Goal: Information Seeking & Learning: Learn about a topic

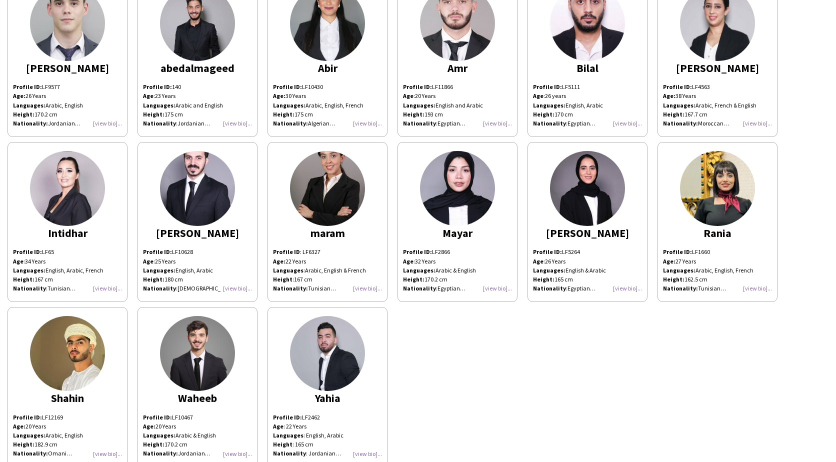
scroll to position [116, 0]
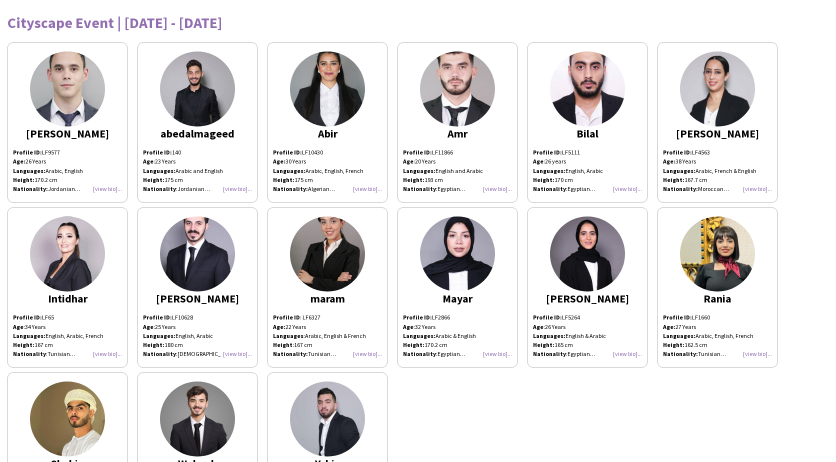
click at [440, 391] on div "[PERSON_NAME] Profile ID: LF9577 Age: [DEMOGRAPHIC_DATA] Years Languages: Arabi…" at bounding box center [418, 286] width 821 height 496
click at [57, 75] on img at bounding box center [67, 89] width 75 height 75
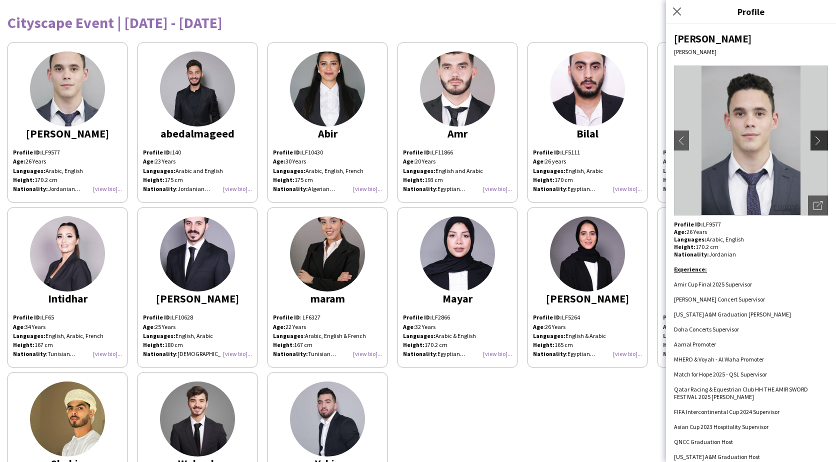
click at [814, 143] on app-icon "chevron-right" at bounding box center [821, 140] width 14 height 9
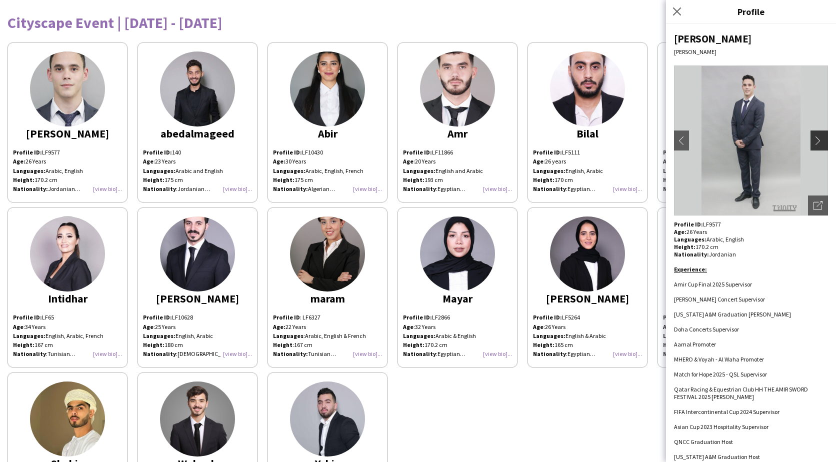
click at [814, 143] on app-icon "chevron-right" at bounding box center [821, 140] width 14 height 9
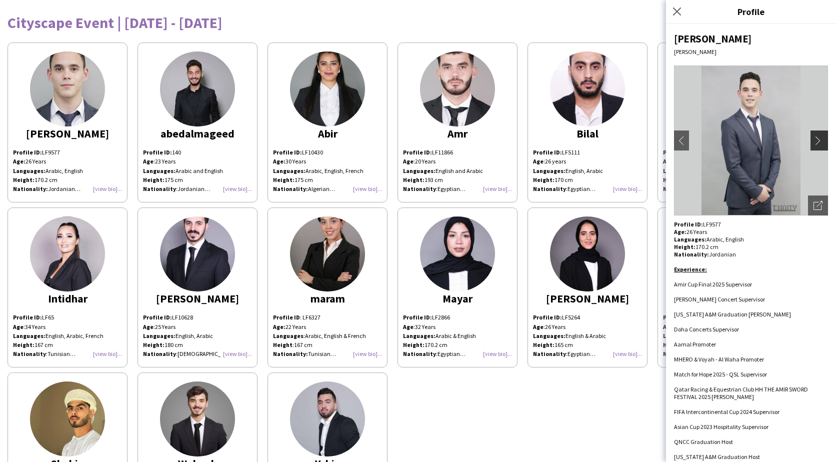
click at [814, 143] on app-icon "chevron-right" at bounding box center [821, 140] width 14 height 9
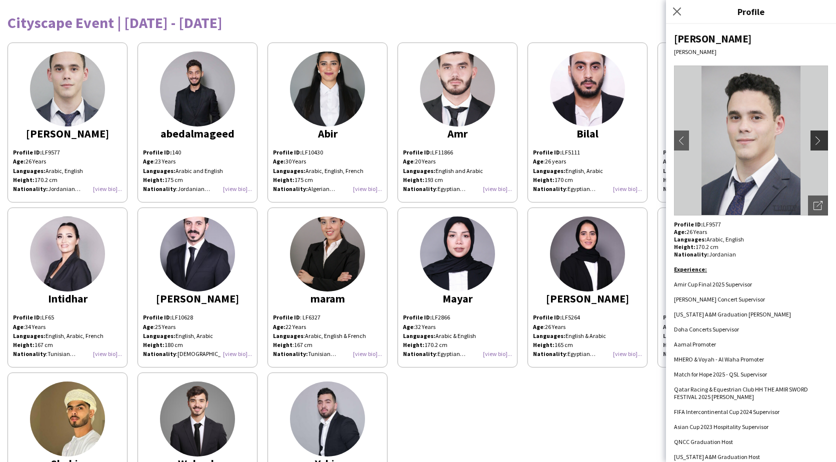
click at [814, 143] on app-icon "chevron-right" at bounding box center [821, 140] width 14 height 9
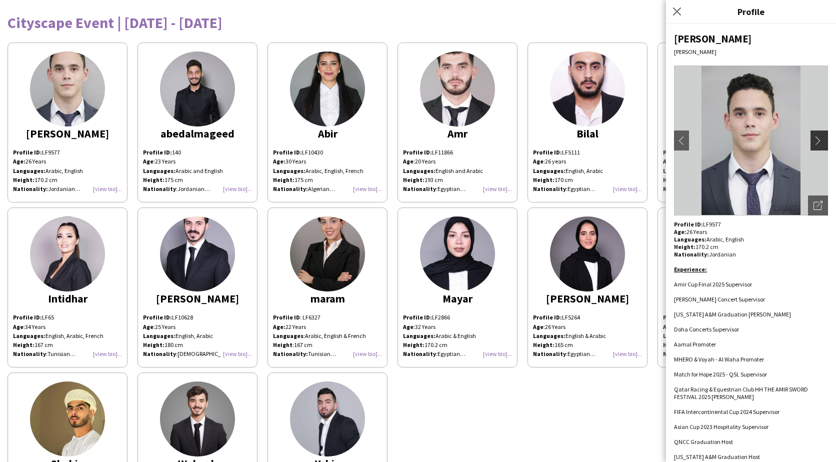
click at [814, 143] on app-icon "chevron-right" at bounding box center [821, 140] width 14 height 9
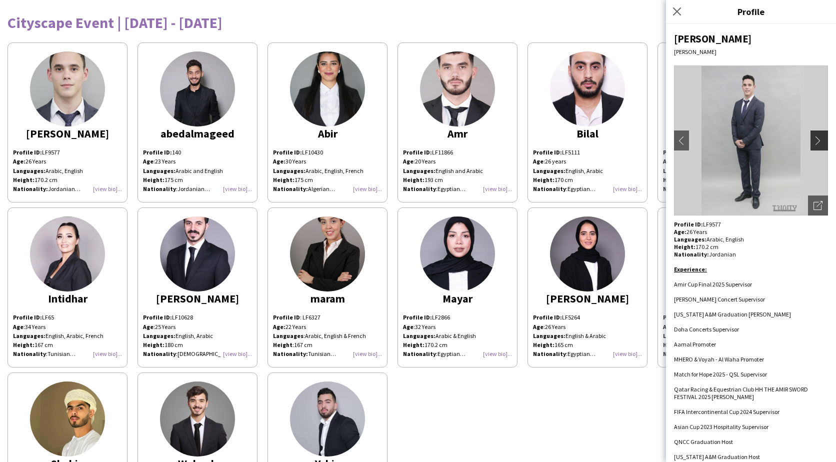
click at [814, 143] on app-icon "chevron-right" at bounding box center [821, 140] width 14 height 9
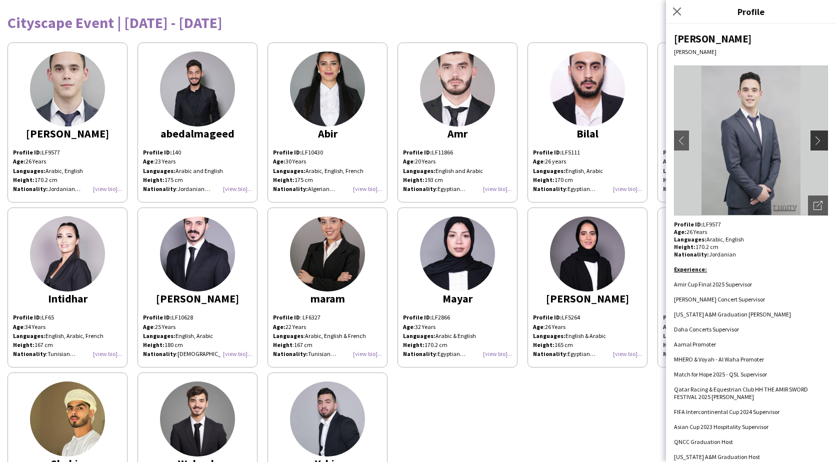
click at [814, 143] on app-icon "chevron-right" at bounding box center [821, 140] width 14 height 9
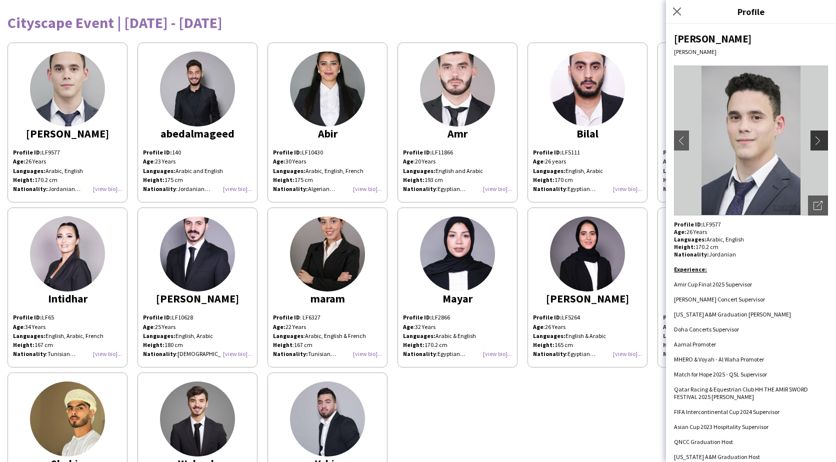
click at [814, 143] on app-icon "chevron-right" at bounding box center [821, 140] width 14 height 9
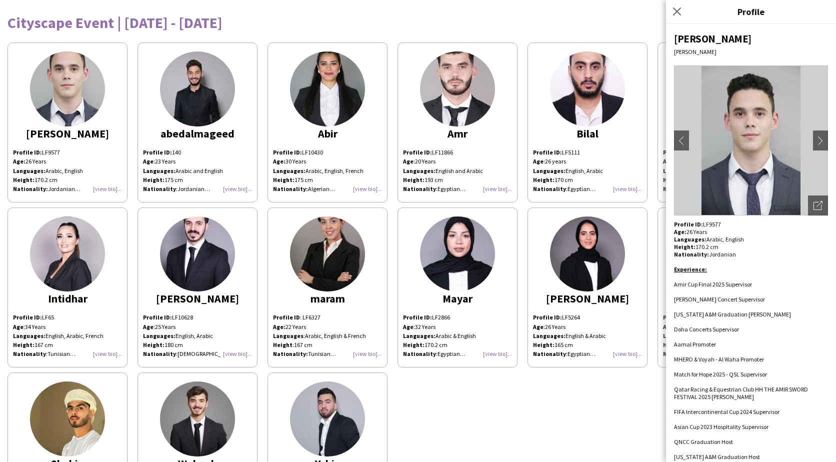
click at [320, 108] on img at bounding box center [327, 89] width 75 height 75
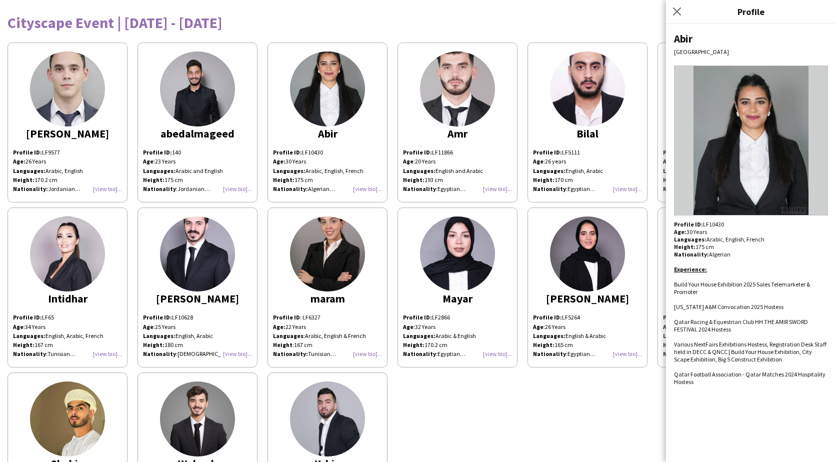
click at [816, 140] on img at bounding box center [751, 141] width 154 height 150
click at [465, 109] on img at bounding box center [457, 89] width 75 height 75
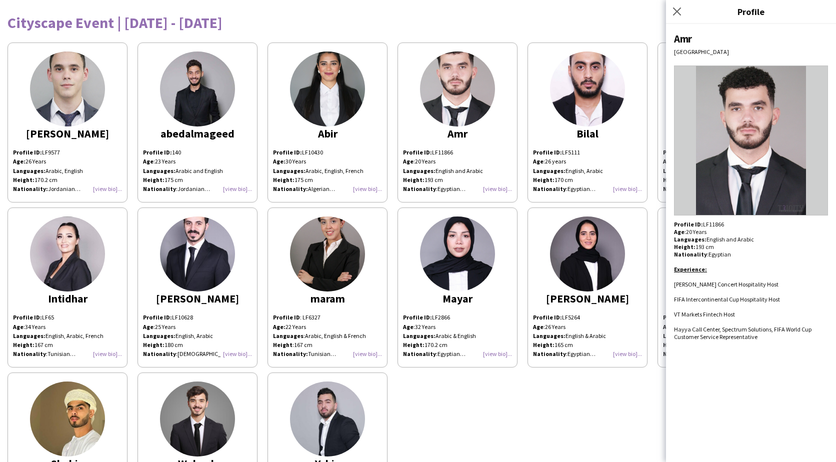
click at [575, 110] on img at bounding box center [587, 89] width 75 height 75
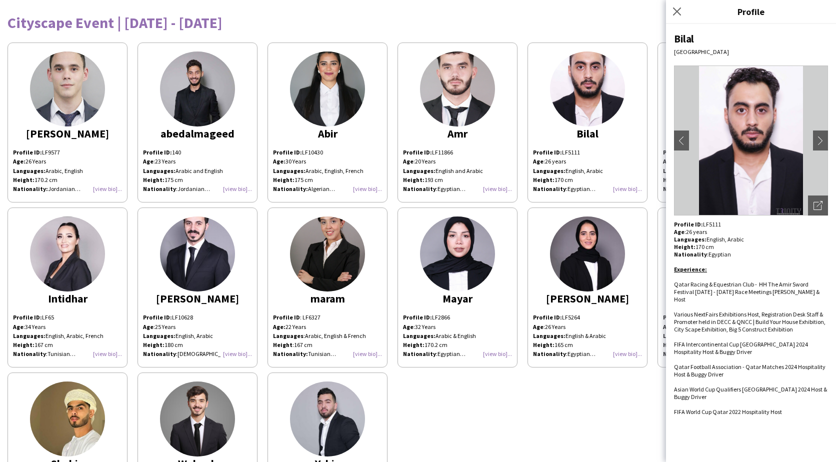
click at [85, 245] on img at bounding box center [67, 254] width 75 height 75
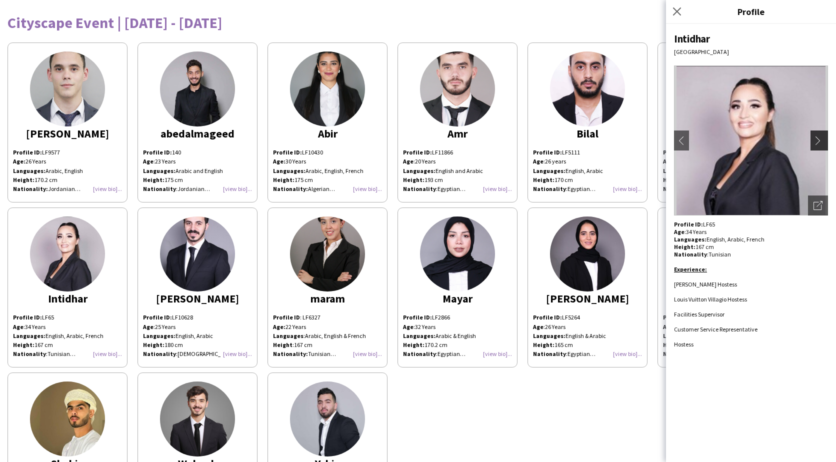
click at [818, 140] on app-icon "chevron-right" at bounding box center [821, 140] width 14 height 9
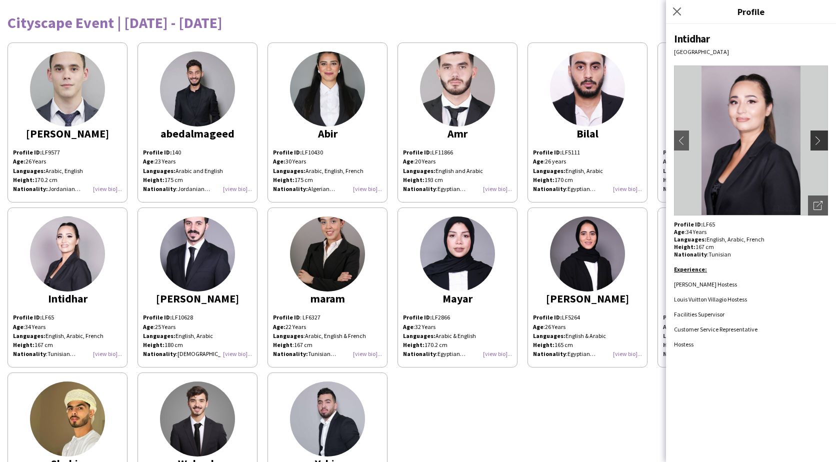
click at [818, 140] on app-icon "chevron-right" at bounding box center [821, 140] width 14 height 9
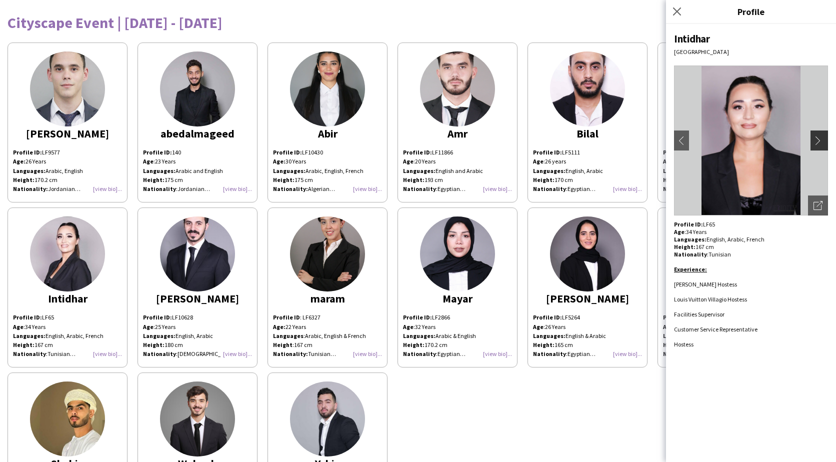
click at [818, 140] on app-icon "chevron-right" at bounding box center [821, 140] width 14 height 9
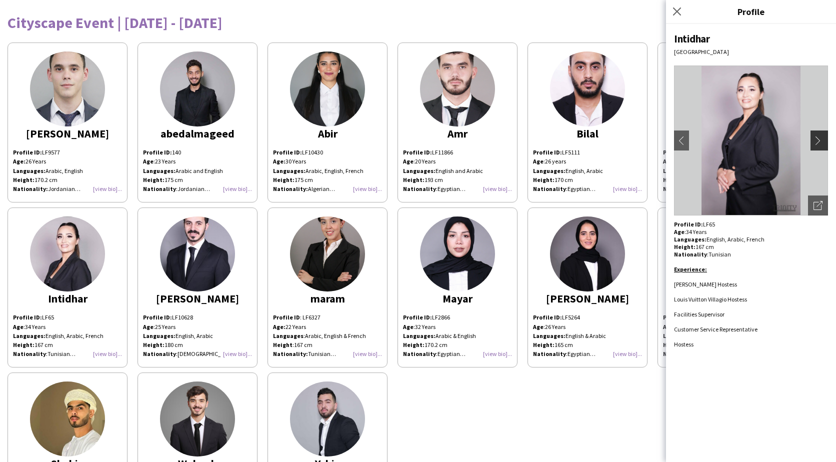
click at [818, 140] on app-icon "chevron-right" at bounding box center [821, 140] width 14 height 9
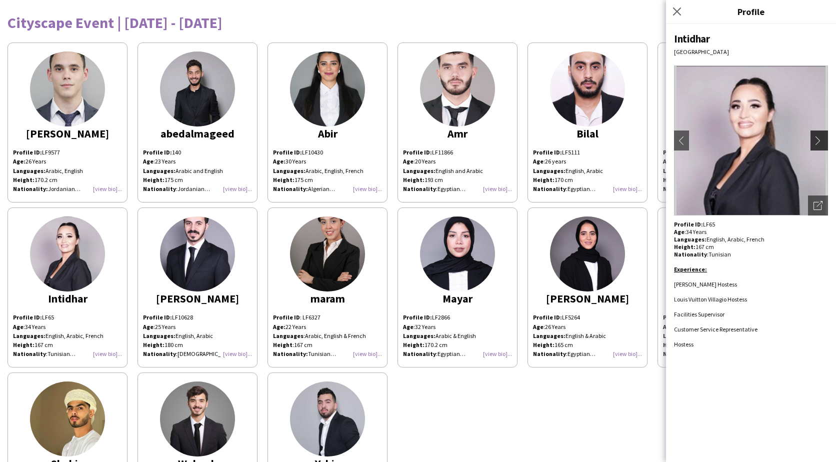
click at [818, 140] on app-icon "chevron-right" at bounding box center [821, 140] width 14 height 9
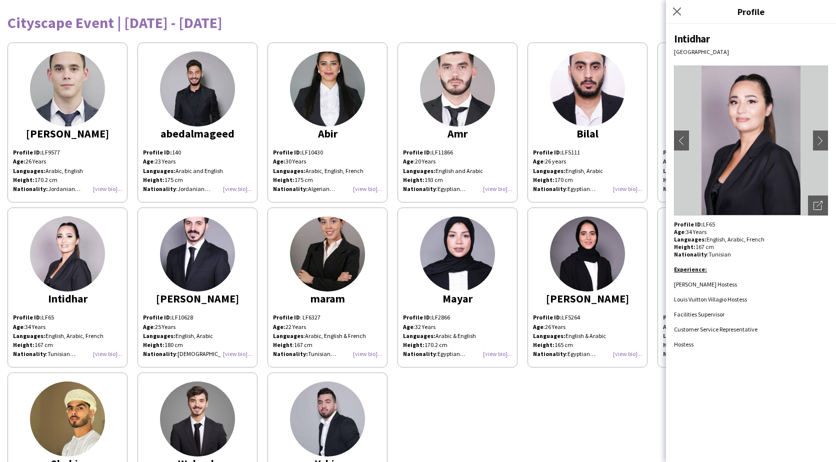
click at [619, 174] on p "Languages: English, Arabic Height: 170 cm" at bounding box center [587, 176] width 109 height 18
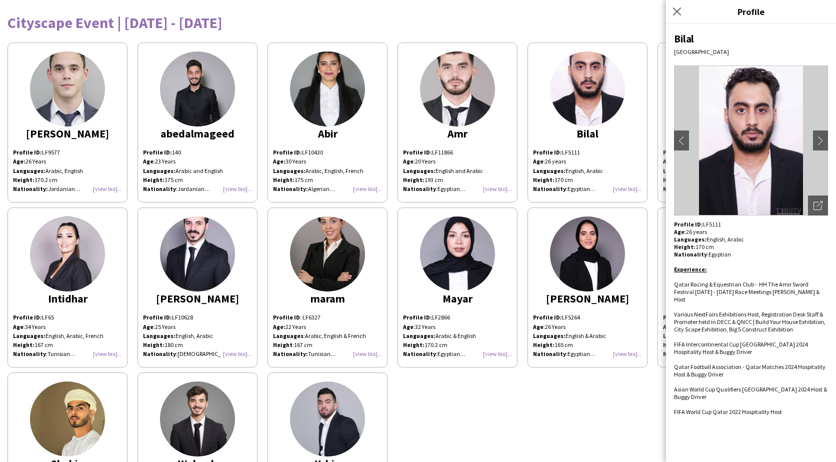
click at [639, 133] on div "Bilal" at bounding box center [587, 133] width 109 height 9
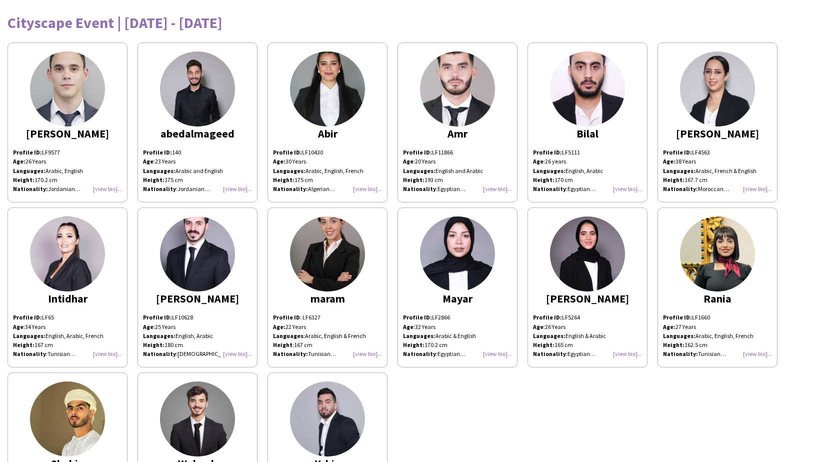
click at [697, 253] on img at bounding box center [717, 254] width 75 height 75
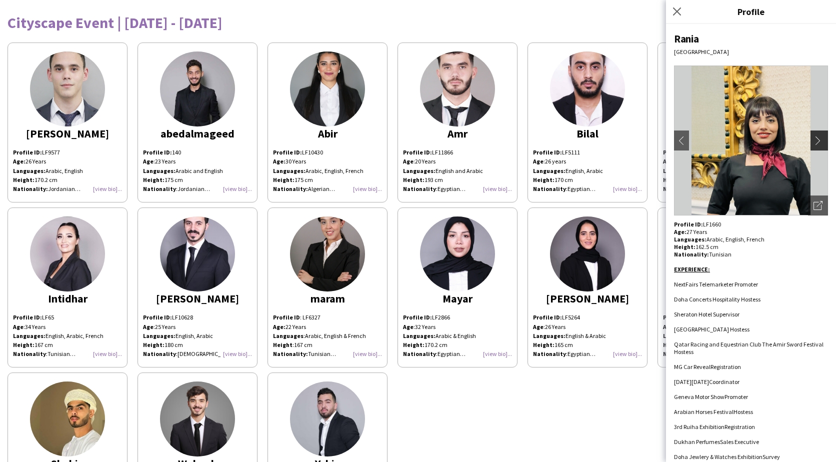
click at [814, 139] on app-icon "chevron-right" at bounding box center [821, 140] width 14 height 9
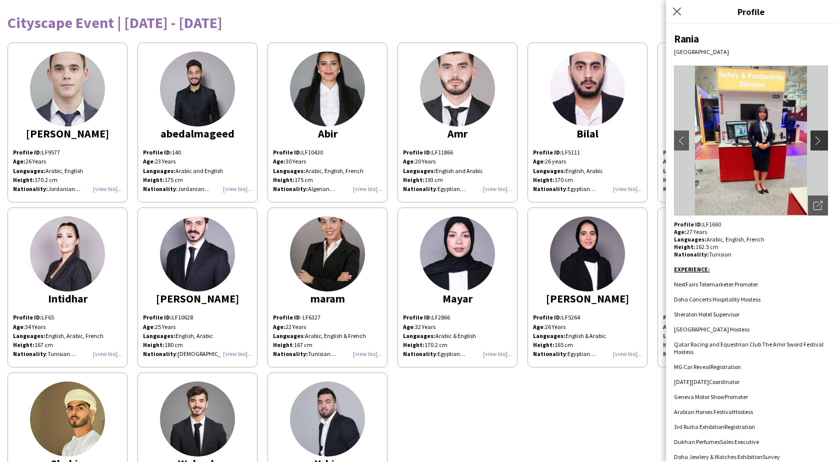
click at [814, 140] on app-icon "chevron-right" at bounding box center [821, 140] width 14 height 9
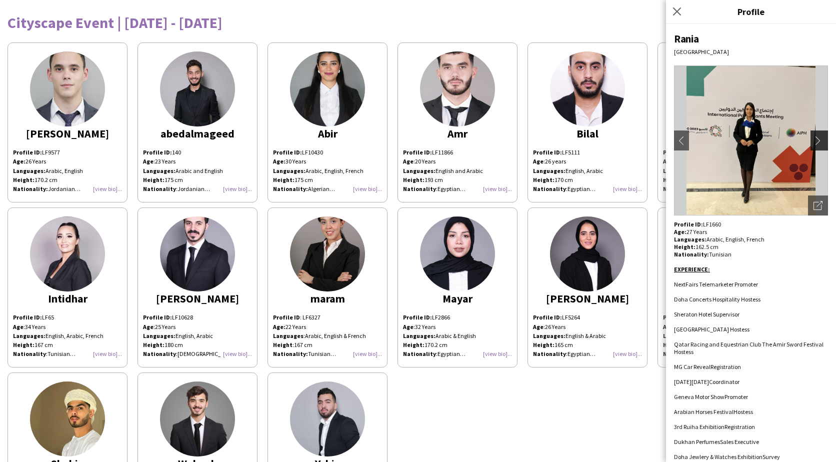
click at [814, 140] on app-icon "chevron-right" at bounding box center [821, 140] width 14 height 9
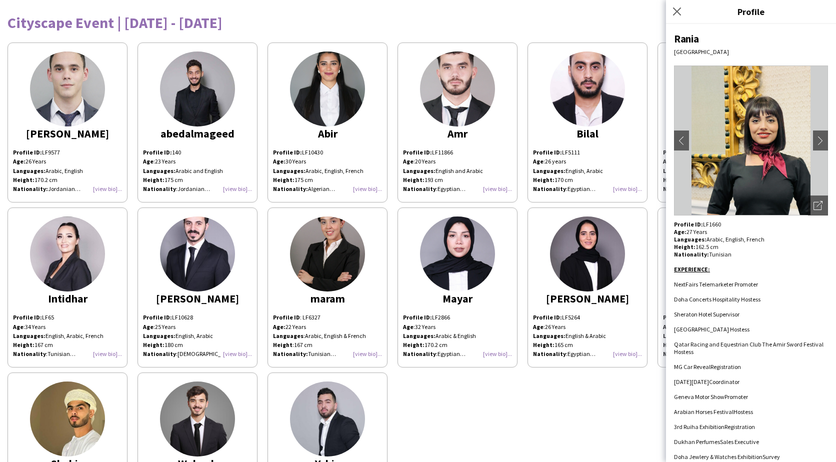
click at [571, 178] on p "Languages: English, Arabic Height: 170 cm" at bounding box center [587, 176] width 109 height 18
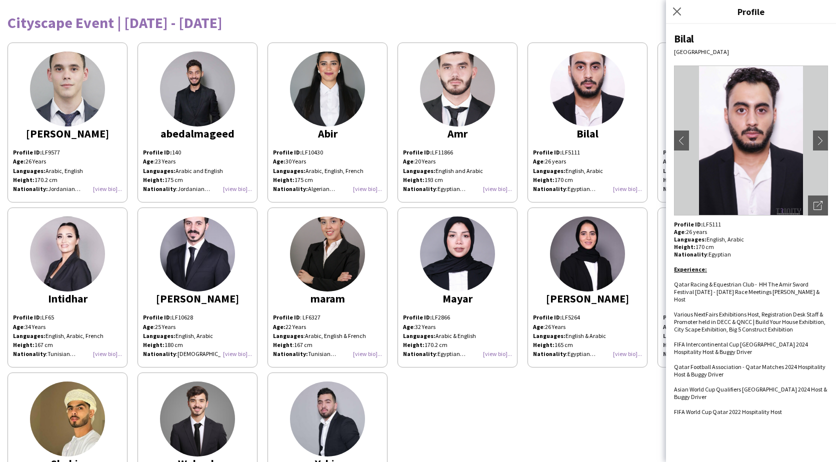
click at [616, 324] on div "Profile ID: LF5264 Age : [DEMOGRAPHIC_DATA] Years Languages: English & Arabic H…" at bounding box center [587, 336] width 109 height 46
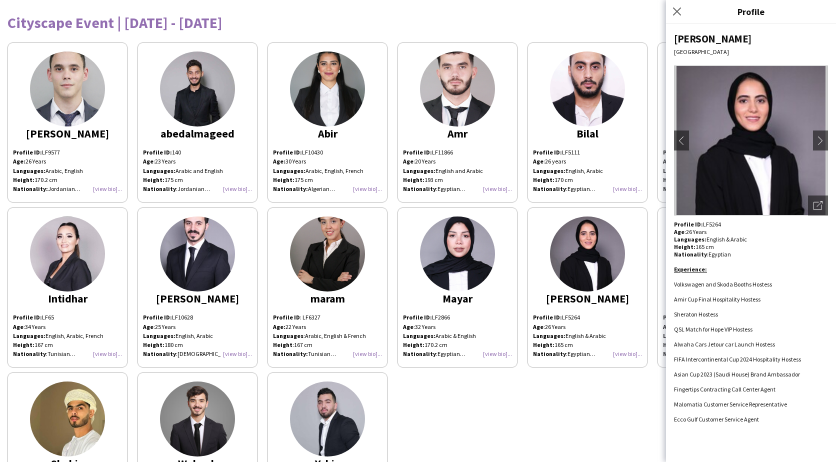
click at [807, 132] on img at bounding box center [751, 141] width 154 height 150
click at [813, 136] on img at bounding box center [751, 141] width 154 height 150
click at [816, 140] on app-icon "chevron-right" at bounding box center [821, 140] width 14 height 9
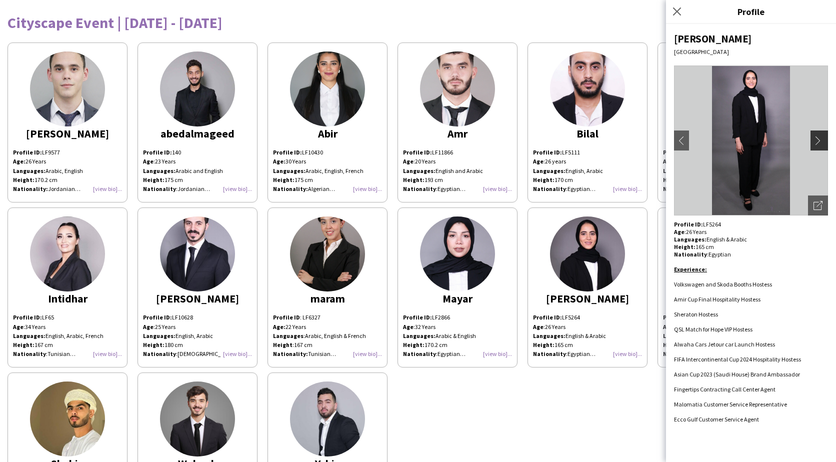
click at [816, 140] on app-icon "chevron-right" at bounding box center [821, 140] width 14 height 9
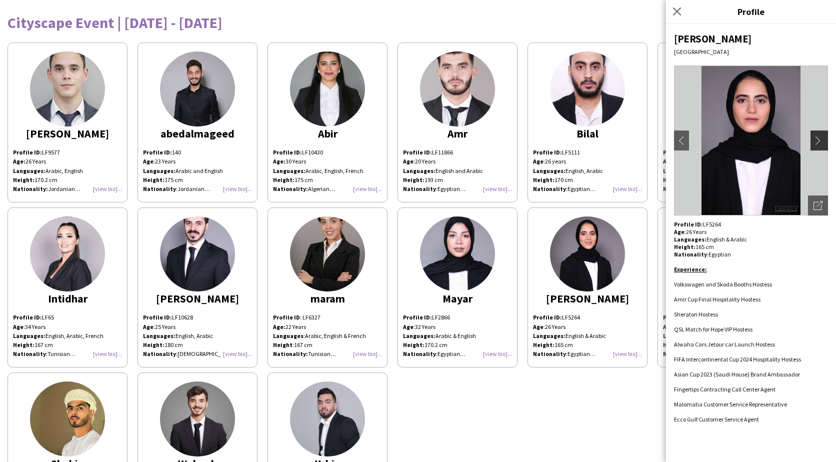
click at [816, 140] on app-icon "chevron-right" at bounding box center [821, 140] width 14 height 9
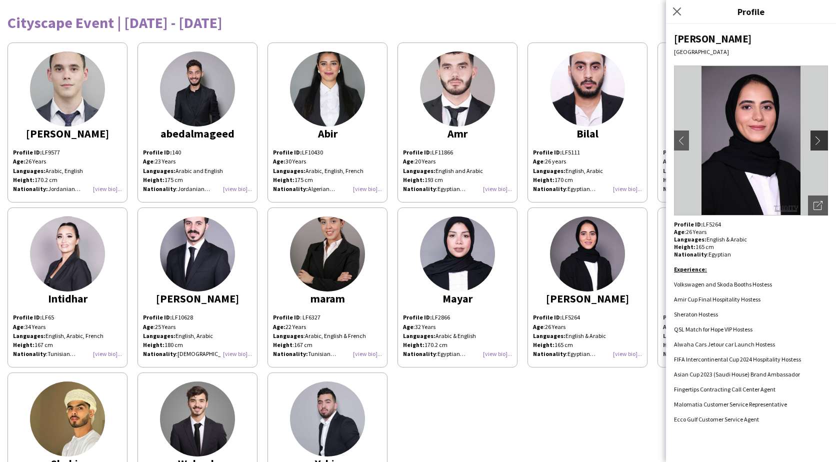
click at [816, 143] on app-icon "chevron-right" at bounding box center [821, 140] width 14 height 9
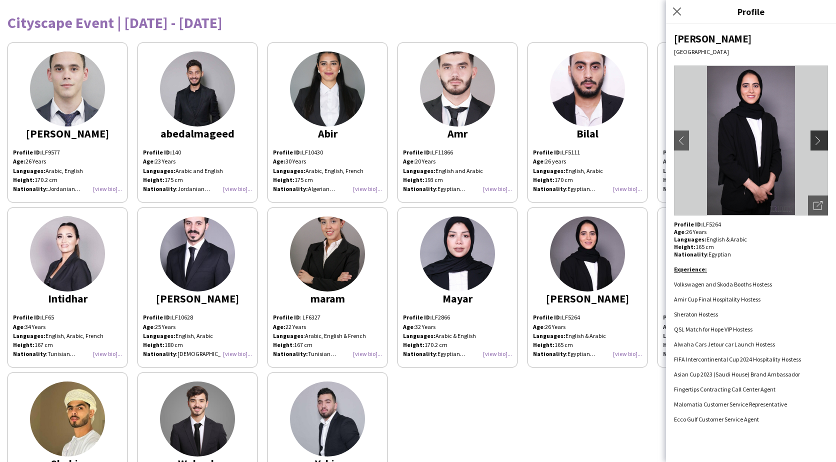
click at [817, 143] on app-icon "chevron-right" at bounding box center [821, 140] width 14 height 9
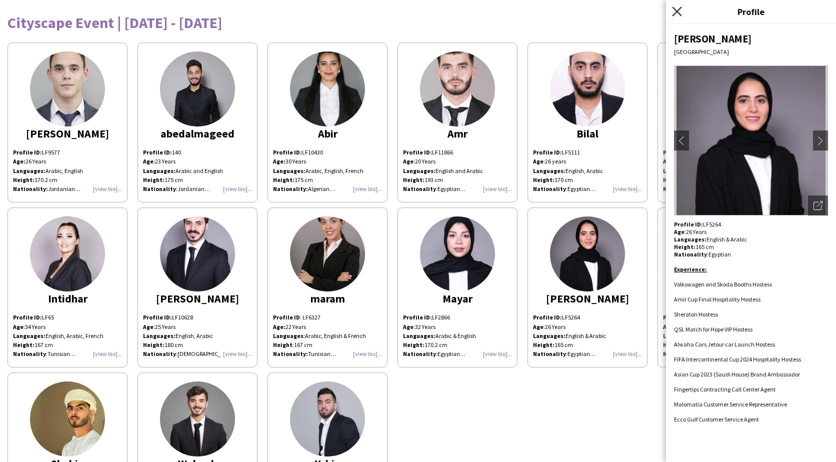
click at [674, 16] on icon "Close pop-in" at bounding box center [677, 12] width 10 height 10
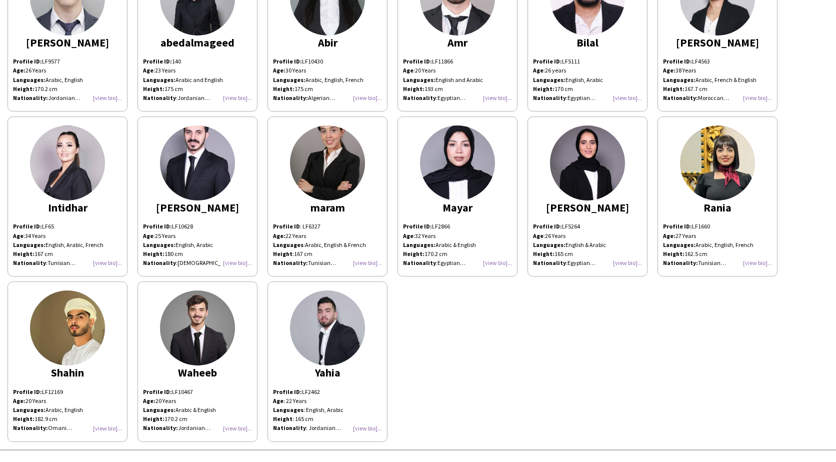
scroll to position [100, 0]
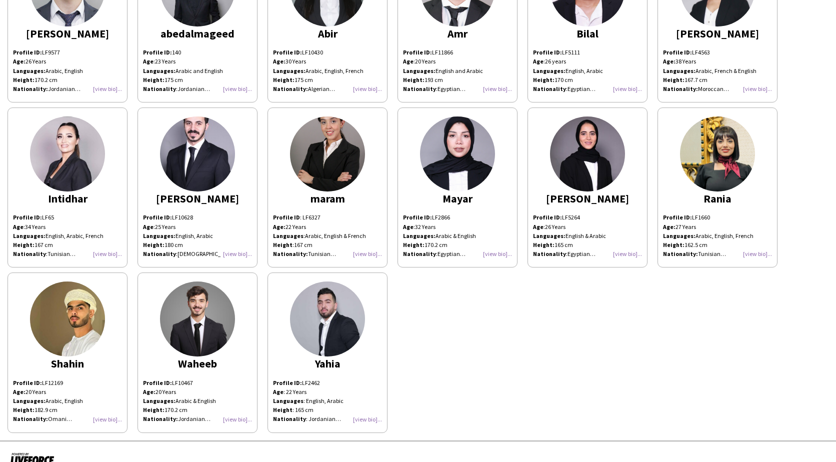
click at [379, 333] on app-share-pages-crew-card "Yahia Profile ID: LF2462 Age : [DEMOGRAPHIC_DATA] Years Languages : English, Ar…" at bounding box center [328, 353] width 120 height 160
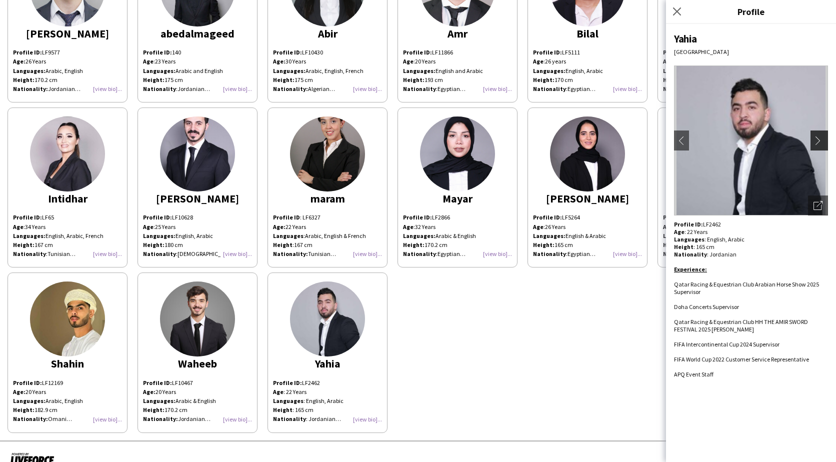
click at [823, 133] on button "chevron-right" at bounding box center [821, 141] width 20 height 20
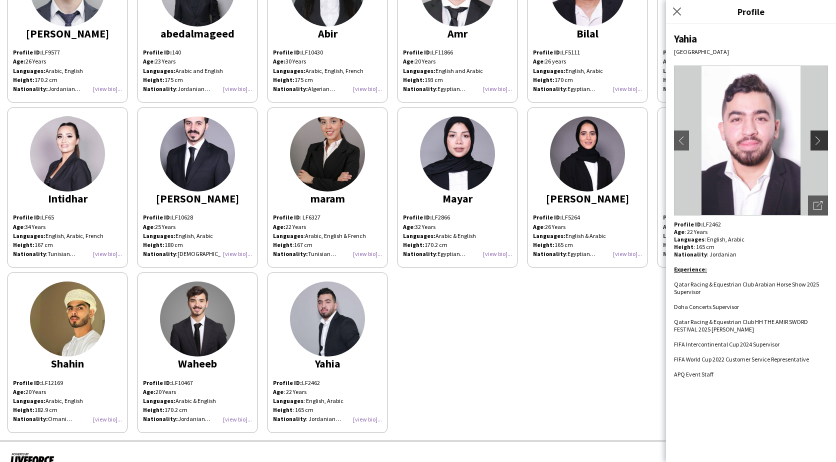
click at [823, 136] on button "chevron-right" at bounding box center [821, 141] width 20 height 20
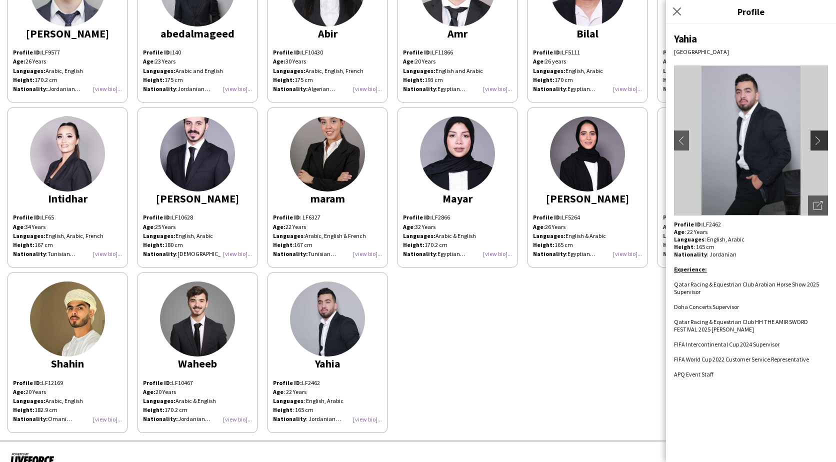
click at [823, 136] on button "chevron-right" at bounding box center [821, 141] width 20 height 20
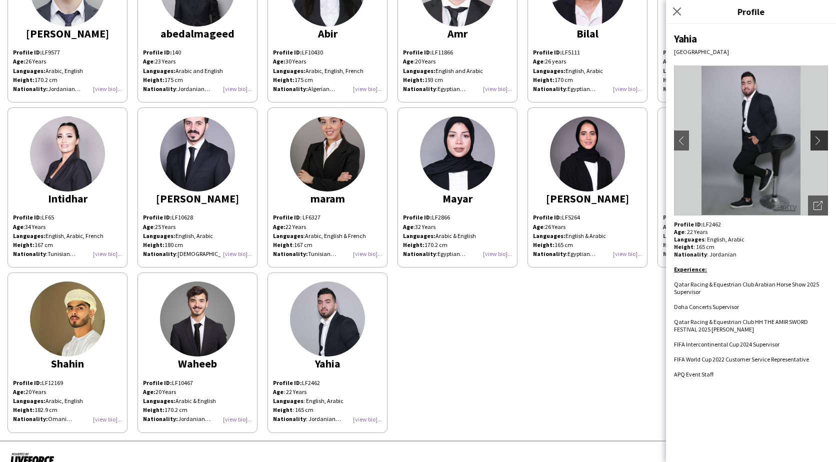
click at [823, 136] on button "chevron-right" at bounding box center [821, 141] width 20 height 20
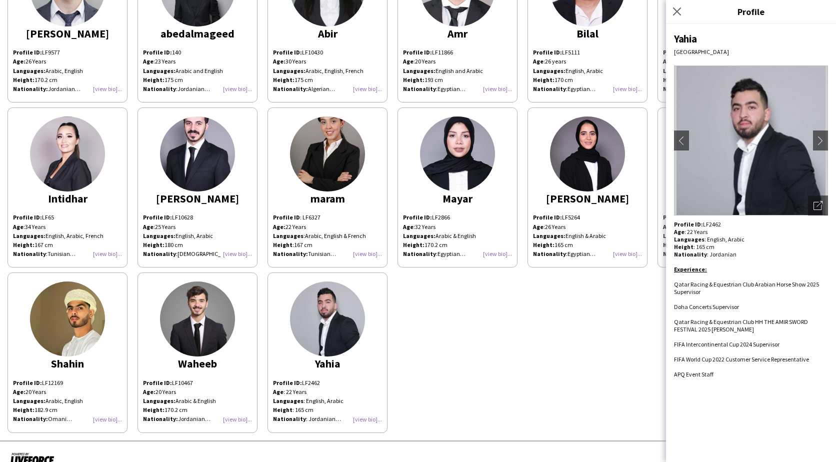
click at [494, 317] on div "[PERSON_NAME] Profile ID: LF9577 Age: [DEMOGRAPHIC_DATA] Years Languages: Arabi…" at bounding box center [418, 185] width 821 height 496
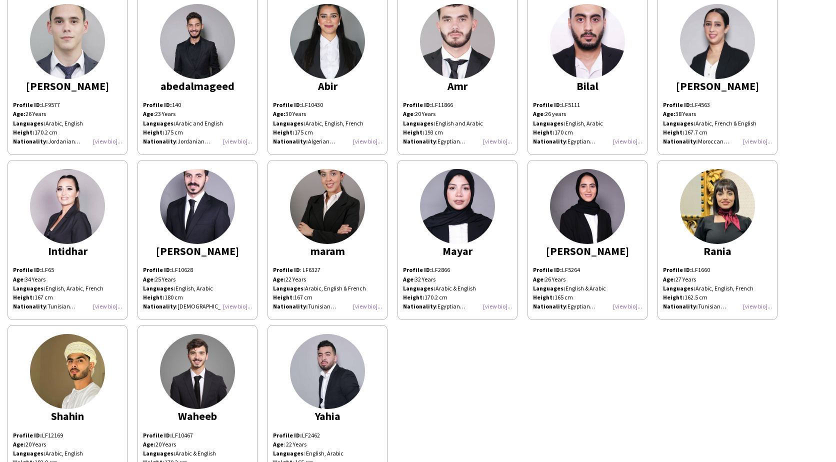
scroll to position [0, 0]
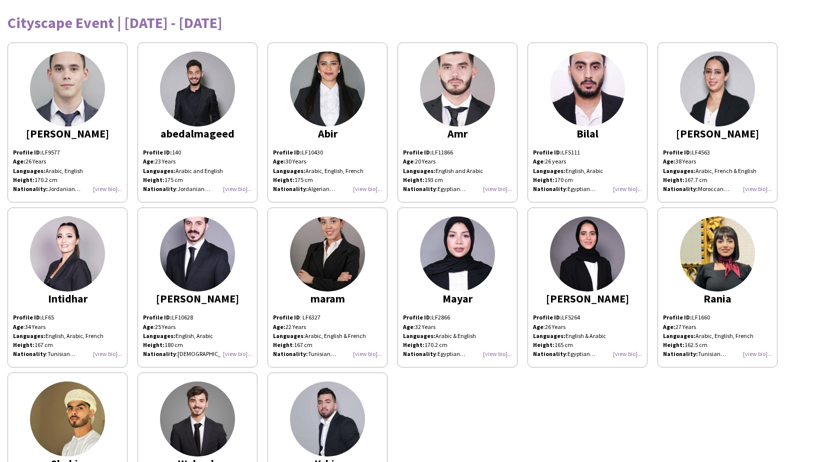
click at [576, 91] on img at bounding box center [587, 89] width 75 height 75
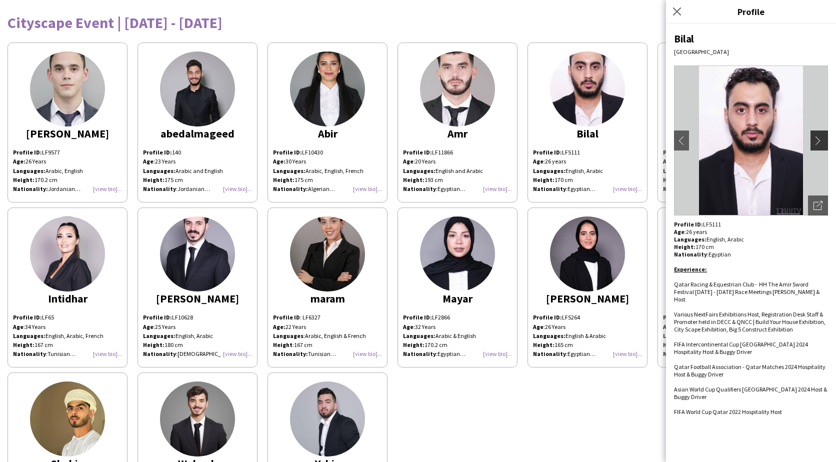
click at [821, 140] on app-icon "chevron-right" at bounding box center [821, 140] width 14 height 9
click at [684, 136] on button "chevron-left" at bounding box center [682, 141] width 20 height 20
click at [612, 146] on app-share-pages-crew-card "Bilal Profile ID: LF5111 Age : [DEMOGRAPHIC_DATA] years Languages: English, Ara…" at bounding box center [588, 123] width 120 height 160
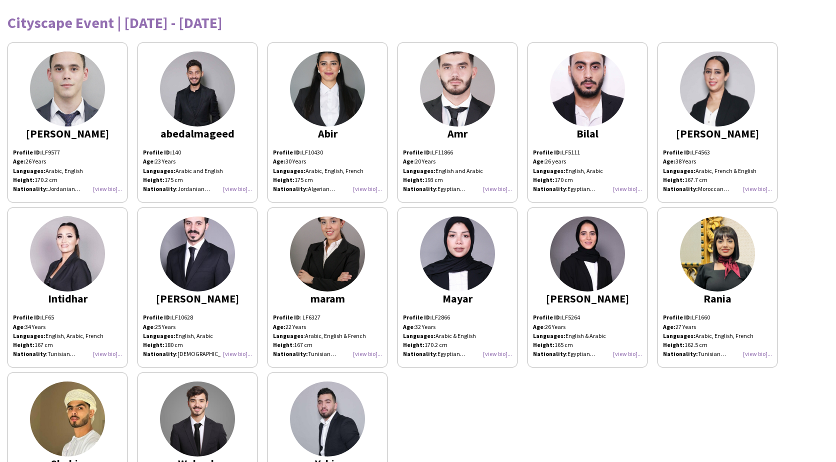
click at [209, 104] on img at bounding box center [197, 89] width 75 height 75
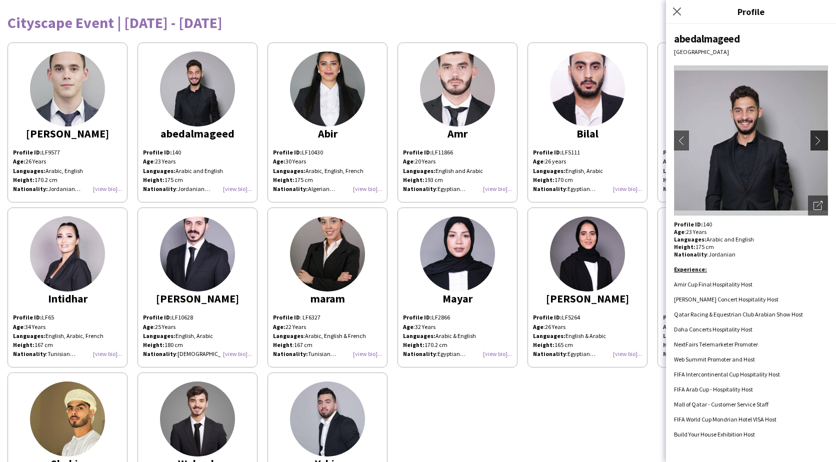
click at [822, 140] on app-icon "chevron-right" at bounding box center [821, 140] width 14 height 9
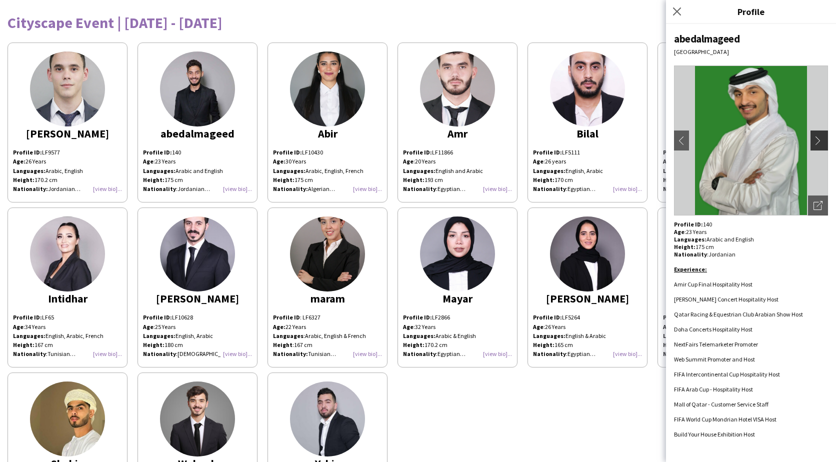
click at [820, 140] on app-icon "chevron-right" at bounding box center [821, 140] width 14 height 9
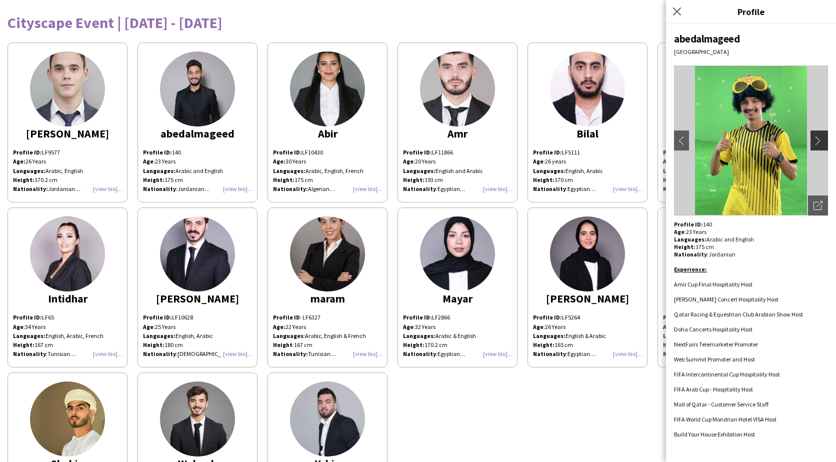
click at [820, 140] on app-icon "chevron-right" at bounding box center [821, 140] width 14 height 9
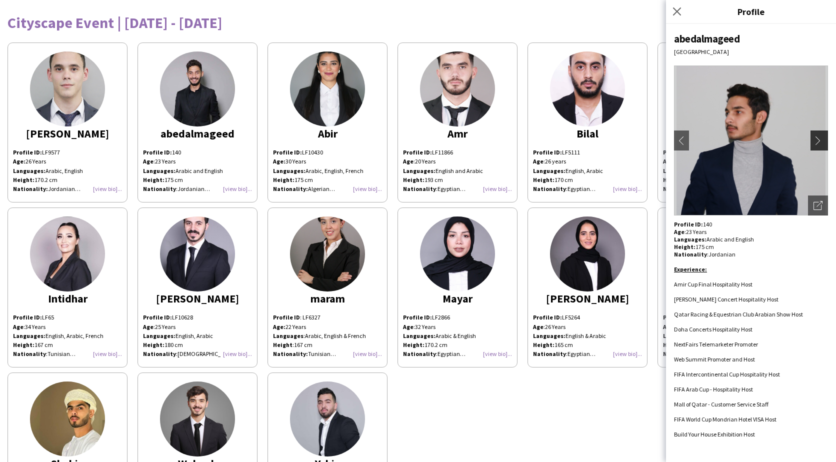
click at [820, 140] on app-icon "chevron-right" at bounding box center [821, 140] width 14 height 9
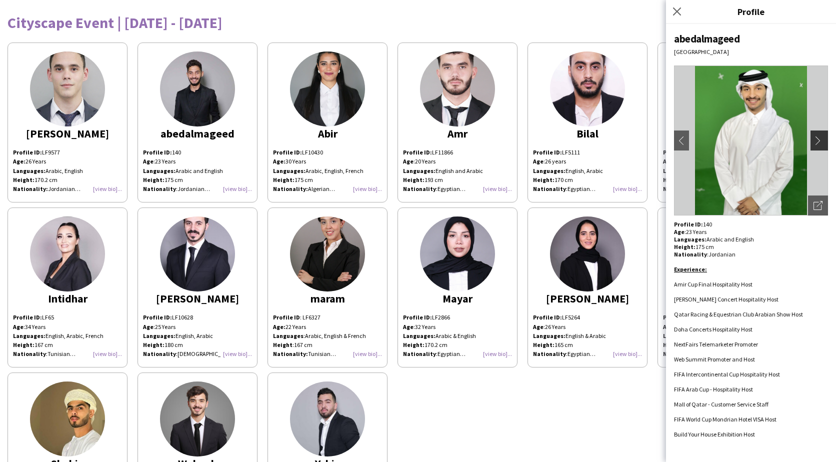
click at [820, 140] on app-icon "chevron-right" at bounding box center [821, 140] width 14 height 9
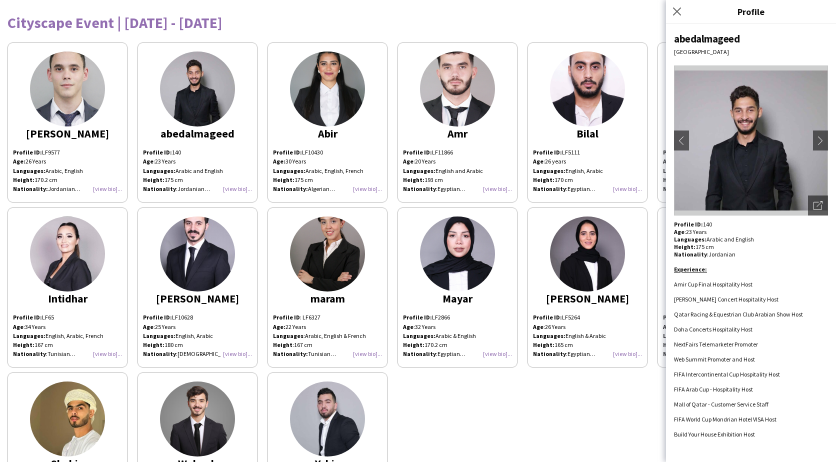
click at [544, 35] on div "Cityscape Event | [DATE] - [DATE] [PERSON_NAME] Profile ID: LF9577 Age: [DEMOGR…" at bounding box center [418, 270] width 836 height 541
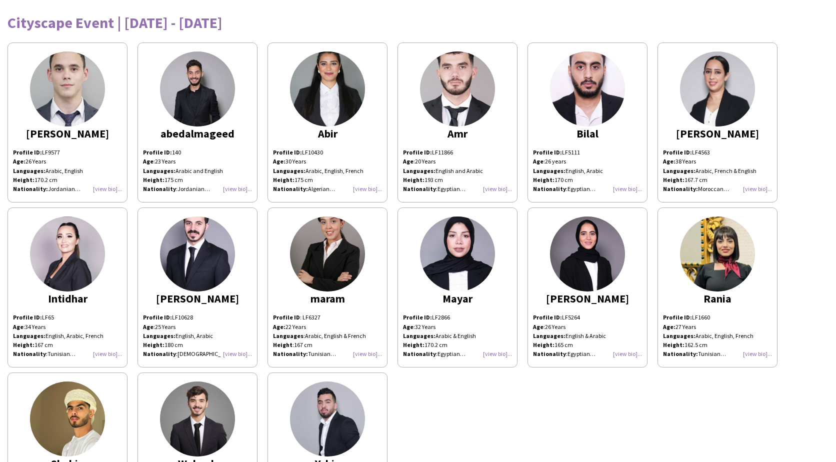
click at [77, 117] on img at bounding box center [67, 89] width 75 height 75
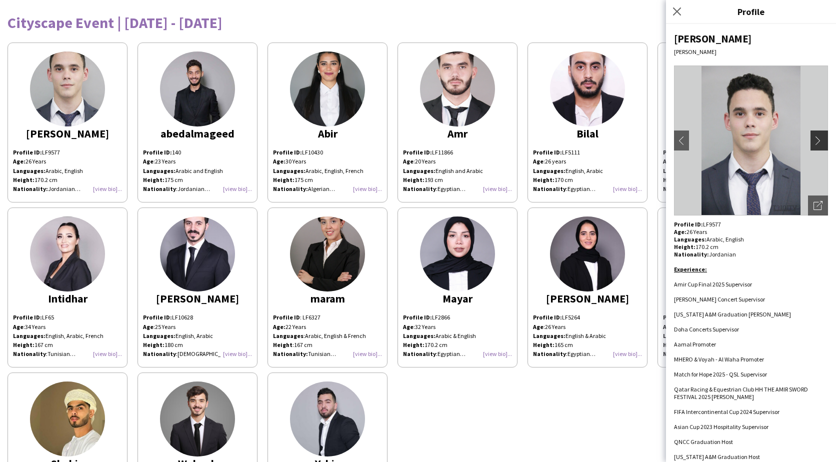
click at [813, 133] on button "chevron-right" at bounding box center [821, 141] width 20 height 20
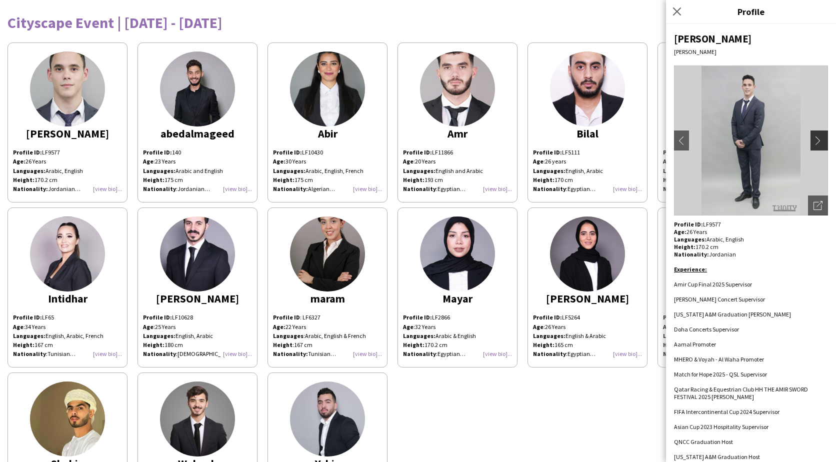
click at [813, 134] on button "chevron-right" at bounding box center [821, 141] width 20 height 20
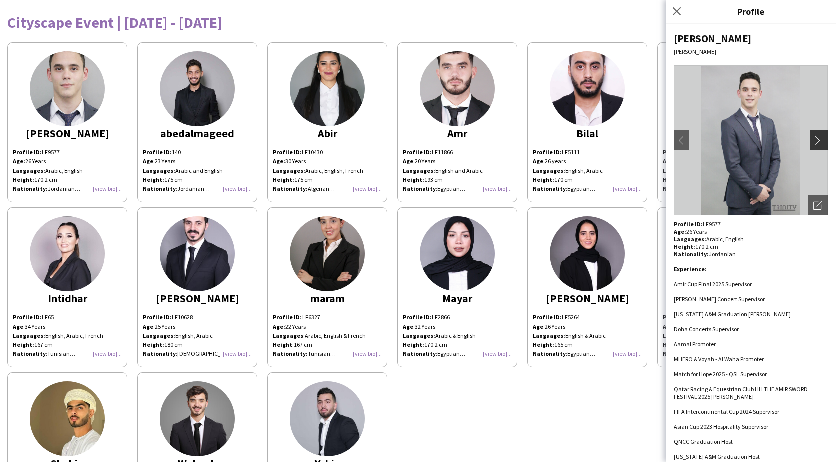
click at [813, 134] on button "chevron-right" at bounding box center [821, 141] width 20 height 20
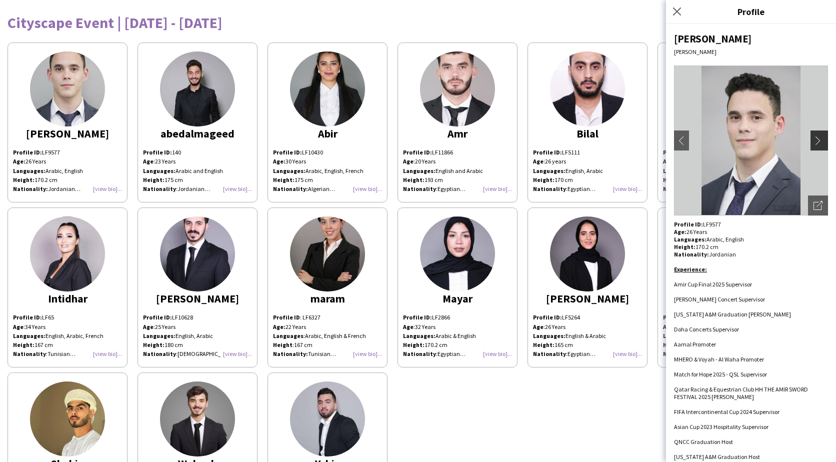
click at [813, 134] on button "chevron-right" at bounding box center [821, 141] width 20 height 20
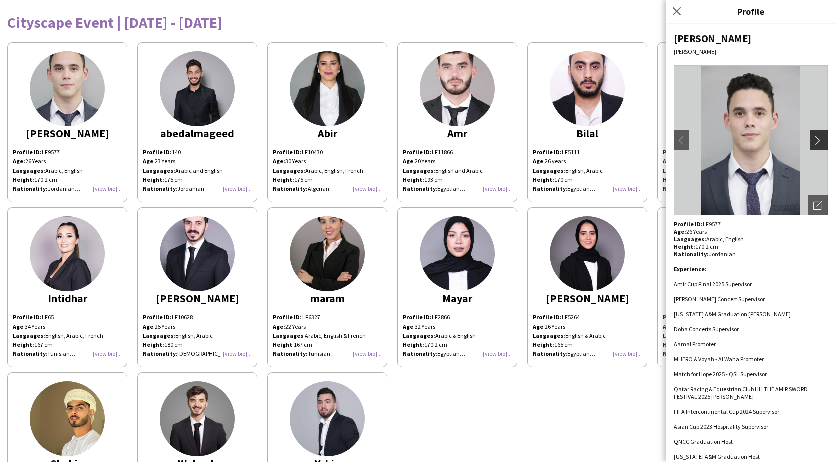
click at [813, 134] on button "chevron-right" at bounding box center [821, 141] width 20 height 20
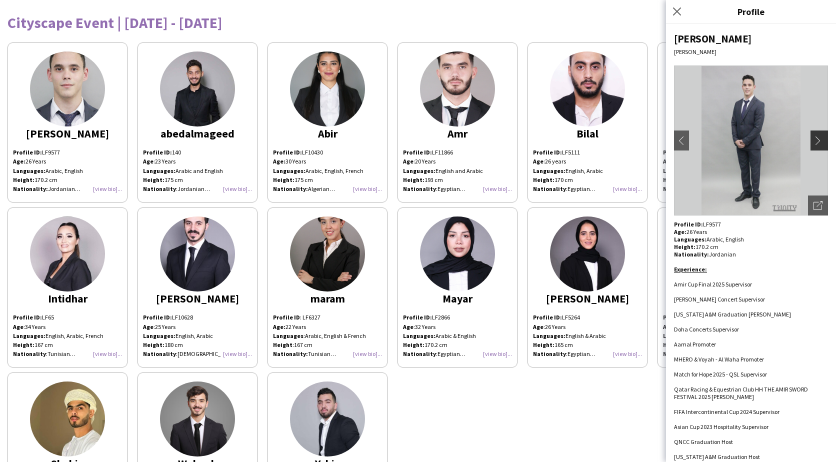
click at [813, 134] on button "chevron-right" at bounding box center [821, 141] width 20 height 20
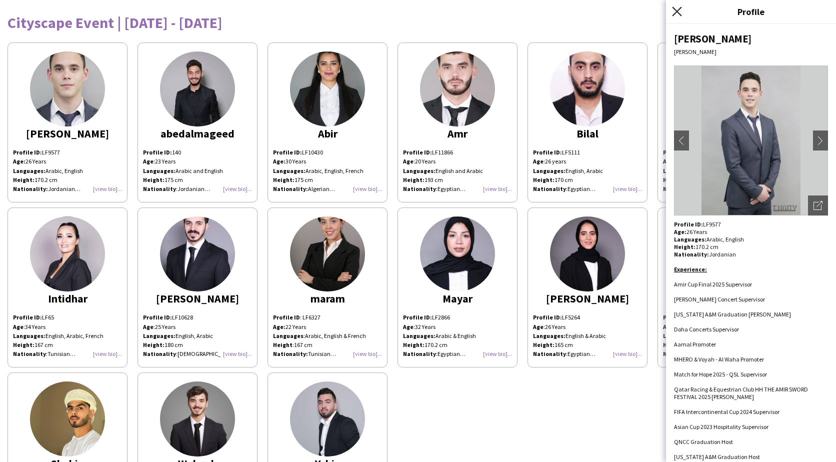
click at [672, 7] on icon "Close pop-in" at bounding box center [677, 12] width 10 height 10
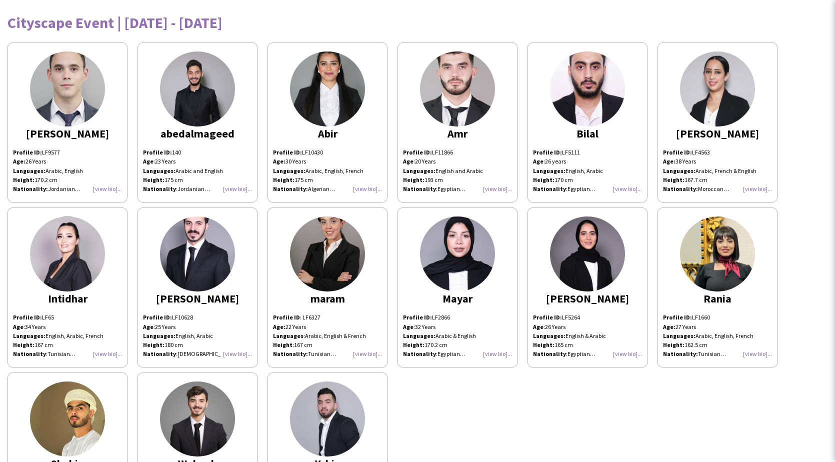
click at [599, 29] on div "Cityscape Event | [DATE] - [DATE]" at bounding box center [418, 22] width 821 height 15
click at [600, 271] on img at bounding box center [587, 254] width 75 height 75
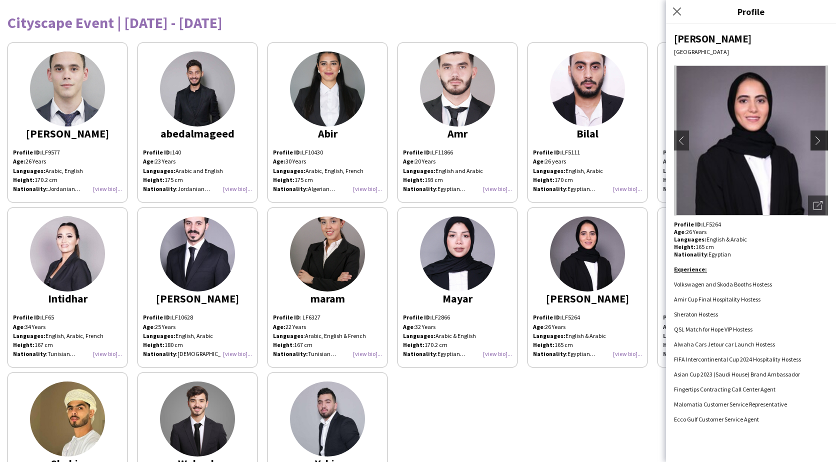
click at [823, 142] on app-icon "chevron-right" at bounding box center [821, 140] width 14 height 9
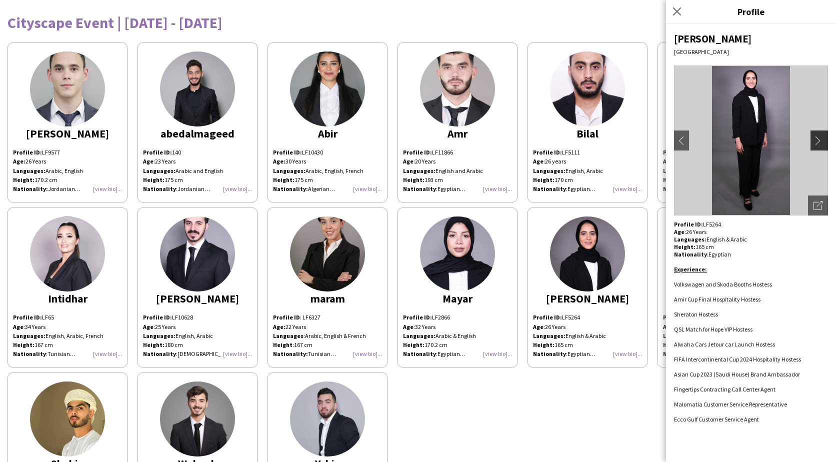
click at [819, 142] on app-icon "chevron-right" at bounding box center [821, 140] width 14 height 9
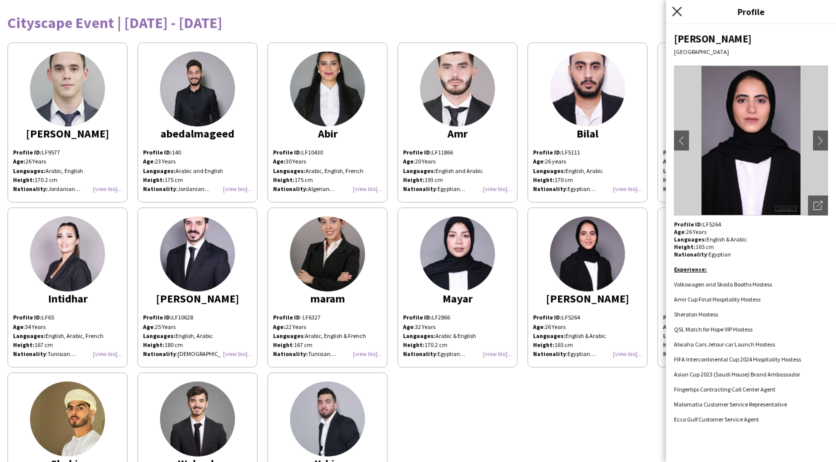
click at [673, 11] on icon "Close pop-in" at bounding box center [677, 12] width 10 height 10
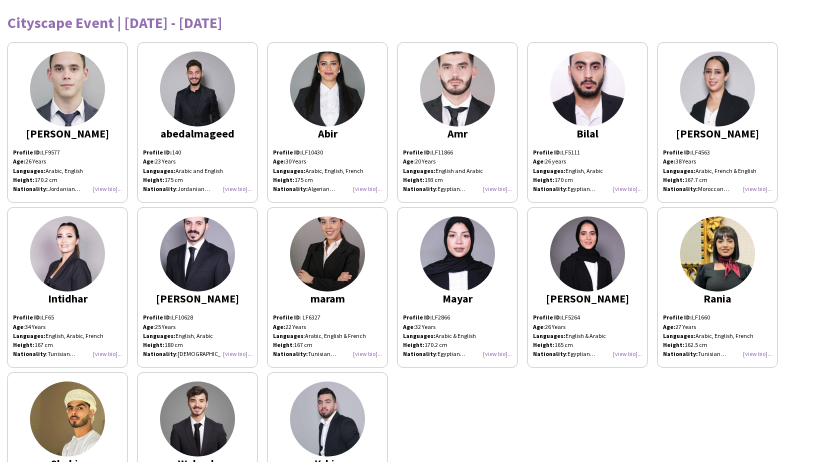
click at [718, 264] on img at bounding box center [717, 254] width 75 height 75
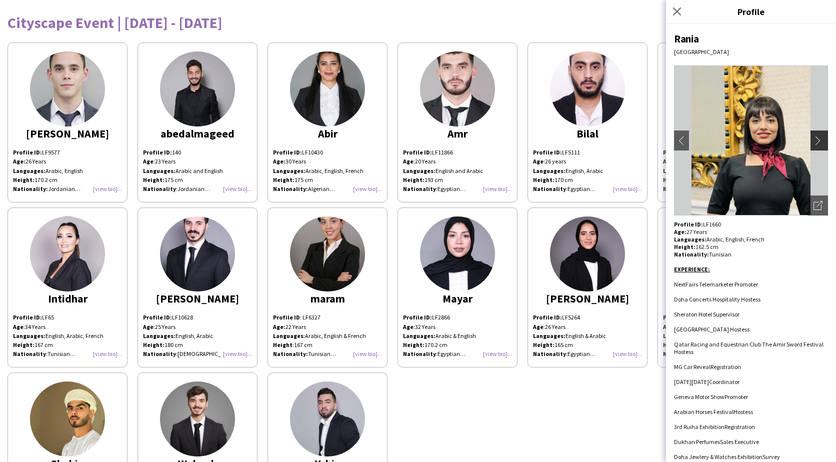
click at [814, 141] on app-icon "chevron-right" at bounding box center [821, 140] width 14 height 9
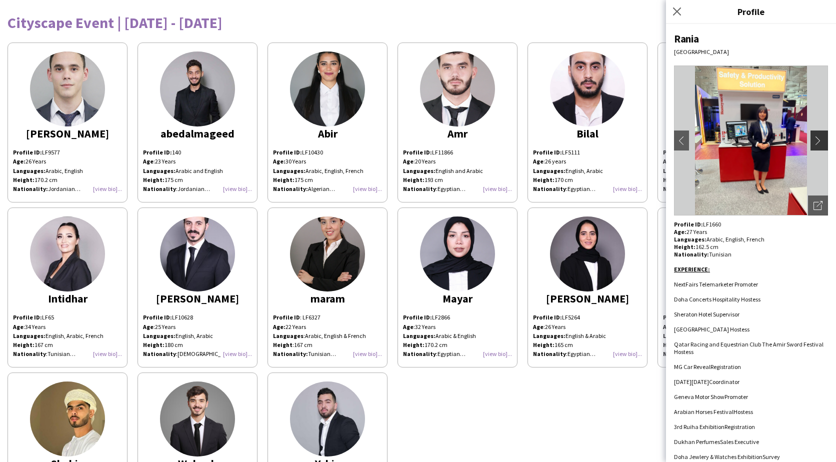
click at [814, 142] on app-icon "chevron-right" at bounding box center [821, 140] width 14 height 9
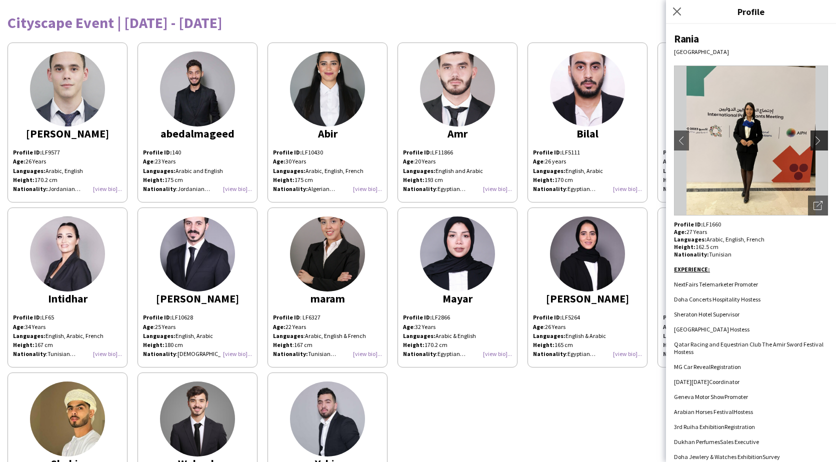
click at [814, 142] on app-icon "chevron-right" at bounding box center [821, 140] width 14 height 9
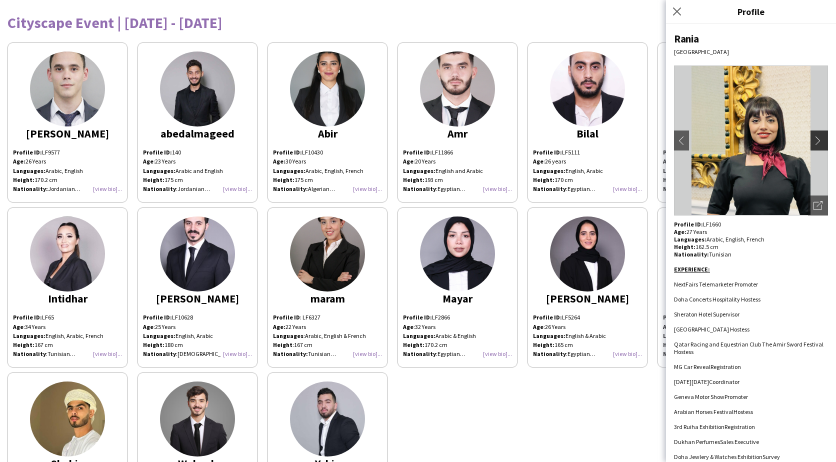
click at [814, 142] on app-icon "chevron-right" at bounding box center [821, 140] width 14 height 9
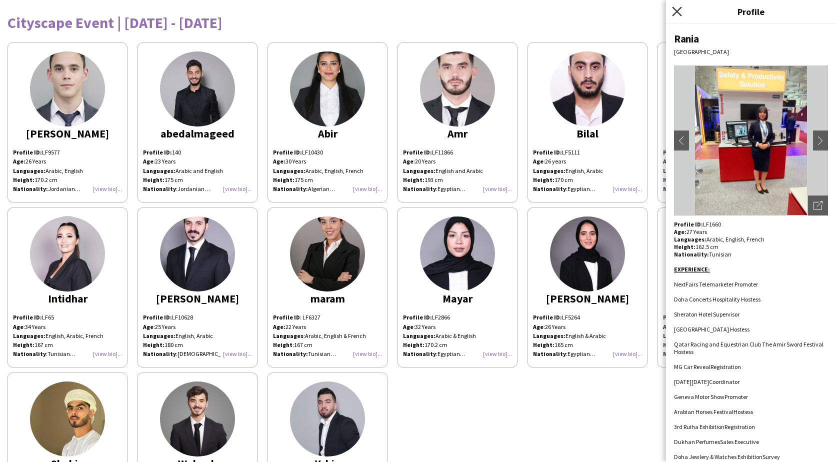
click at [676, 13] on icon at bounding box center [677, 12] width 10 height 10
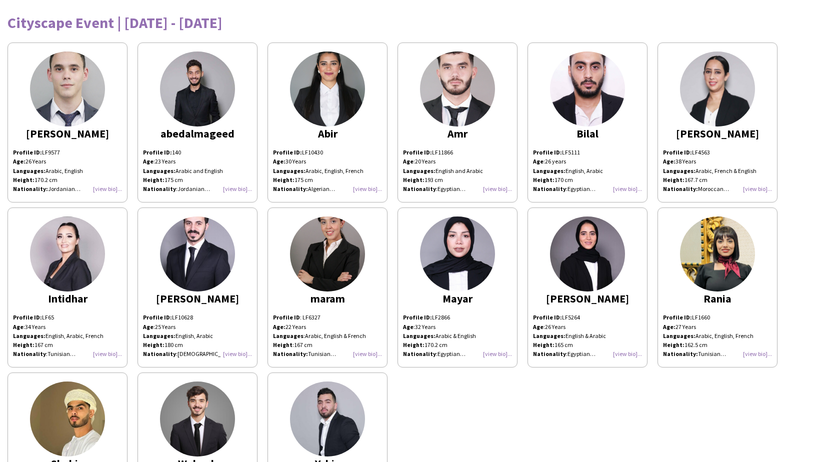
click at [436, 257] on img at bounding box center [457, 254] width 75 height 75
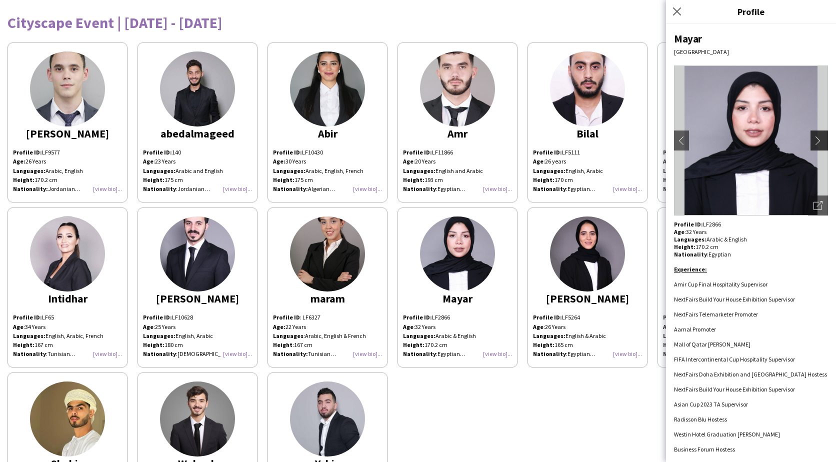
click at [819, 138] on app-icon "chevron-right" at bounding box center [821, 140] width 14 height 9
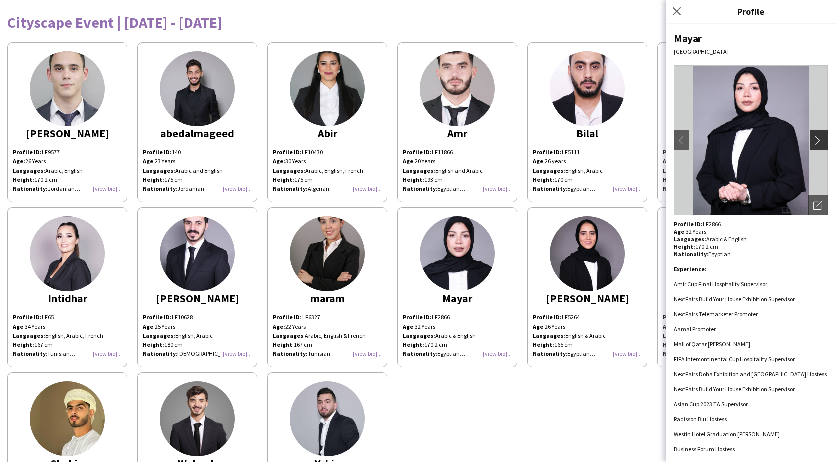
click at [816, 140] on app-icon "chevron-right" at bounding box center [821, 140] width 14 height 9
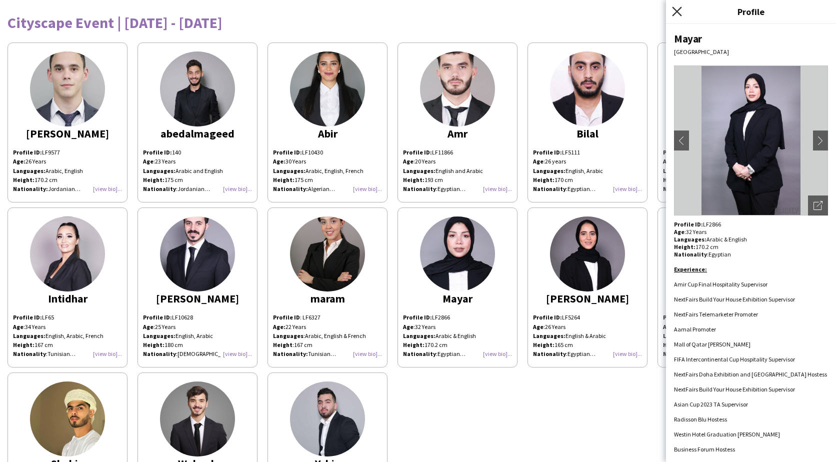
click at [675, 15] on icon at bounding box center [677, 12] width 10 height 10
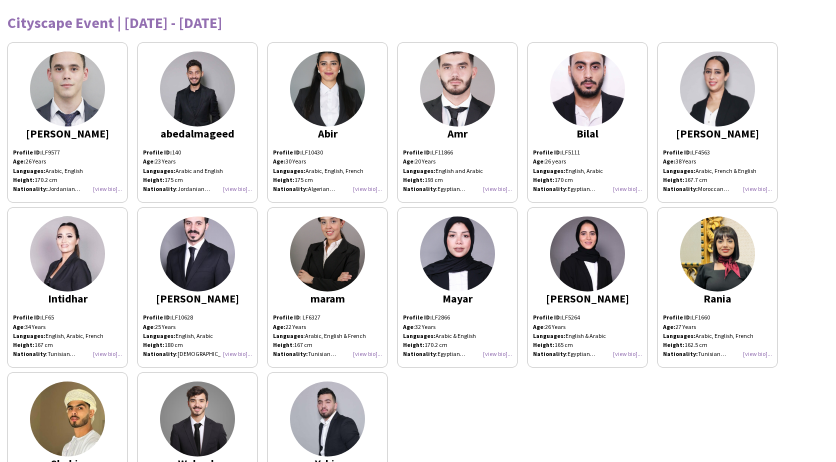
click at [54, 266] on img at bounding box center [67, 254] width 75 height 75
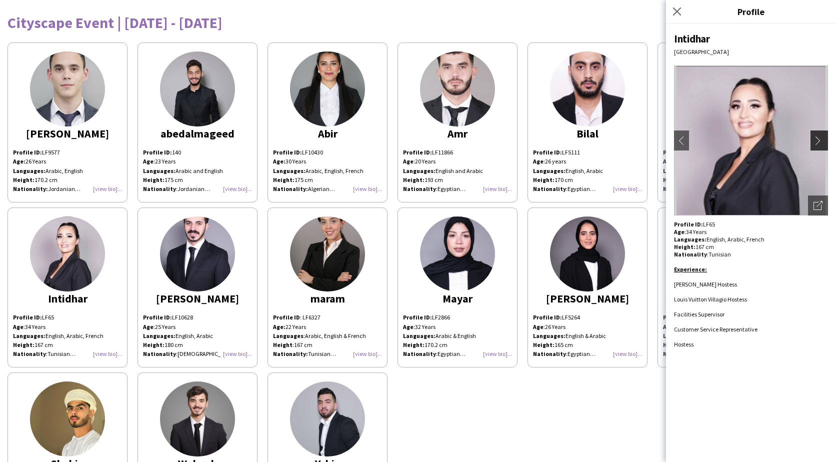
click at [819, 135] on button "chevron-right" at bounding box center [821, 141] width 20 height 20
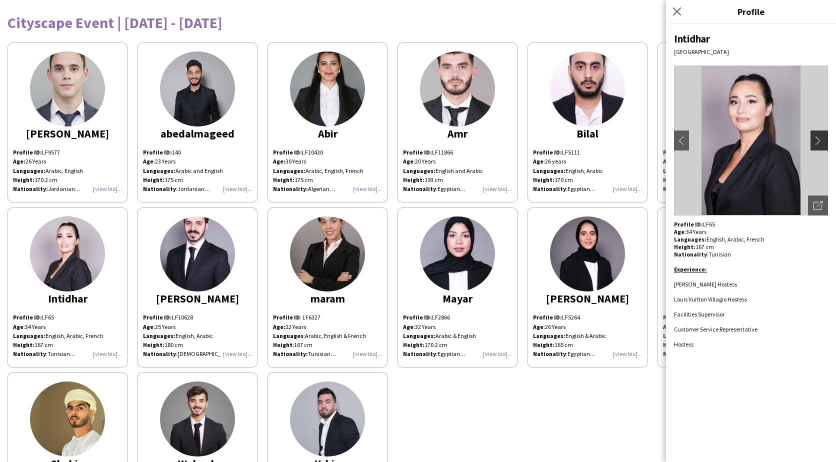
click at [818, 137] on app-icon "chevron-right" at bounding box center [821, 140] width 14 height 9
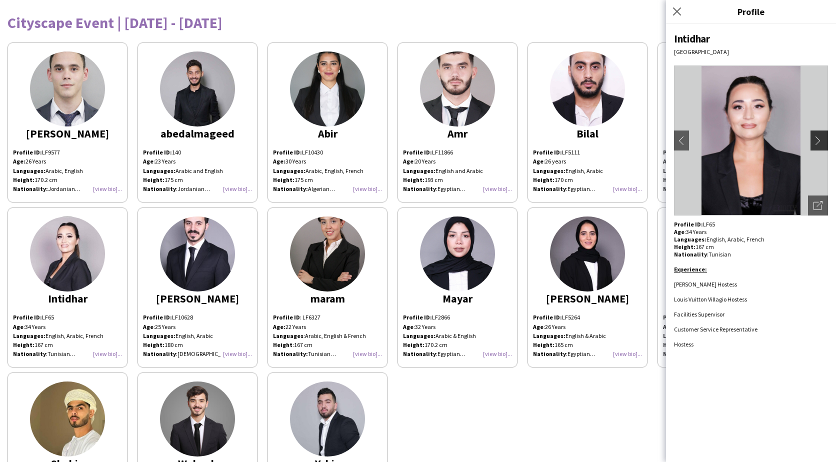
click at [818, 137] on app-icon "chevron-right" at bounding box center [821, 140] width 14 height 9
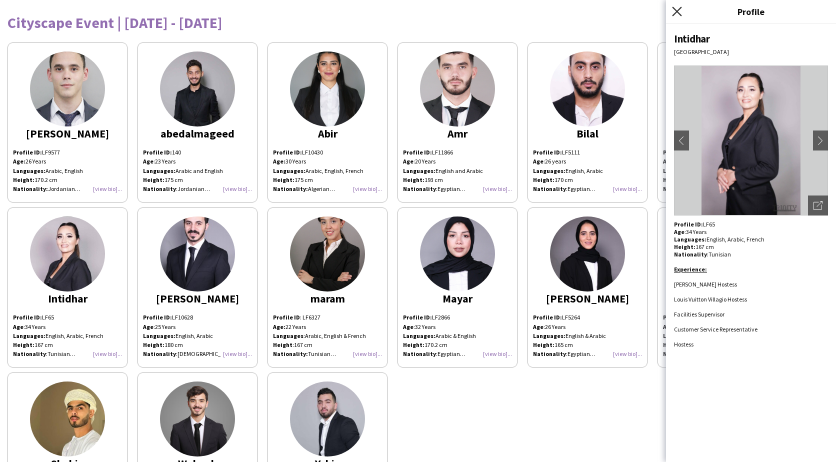
click at [679, 13] on icon at bounding box center [677, 12] width 10 height 10
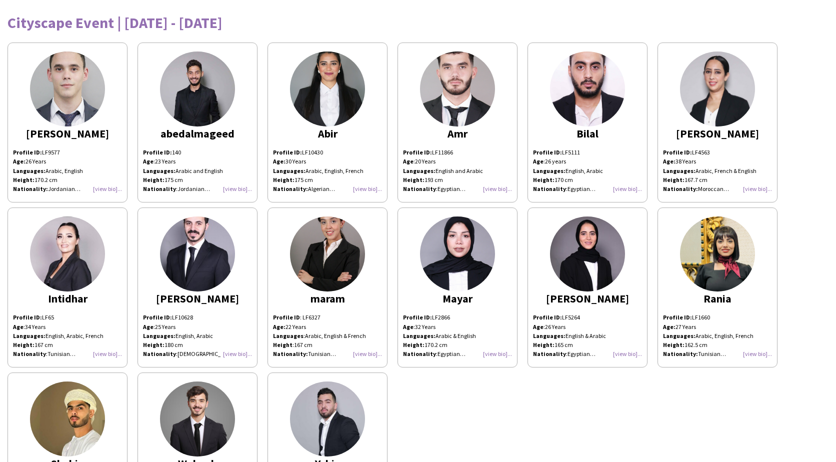
click at [603, 98] on img at bounding box center [587, 89] width 75 height 75
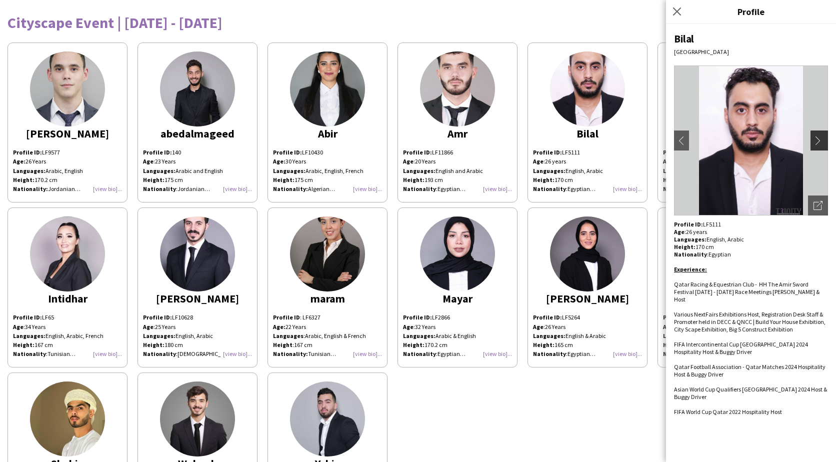
click at [822, 140] on app-icon "chevron-right" at bounding box center [821, 140] width 14 height 9
click at [681, 10] on icon "Close pop-in" at bounding box center [677, 12] width 10 height 10
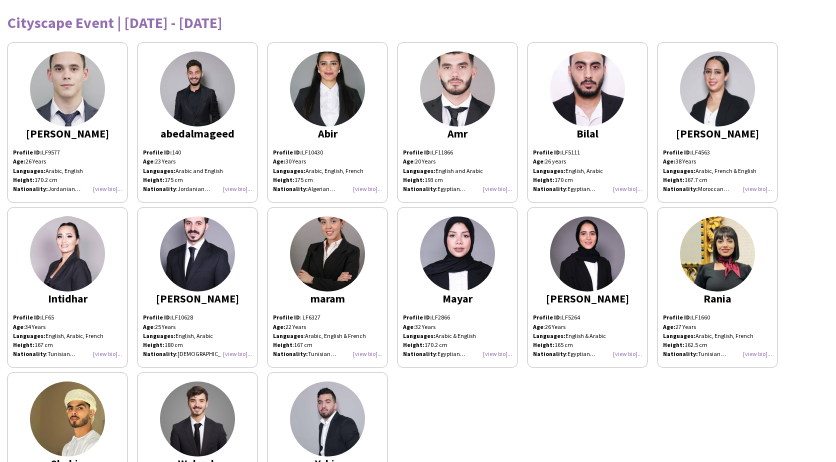
click at [311, 103] on img at bounding box center [327, 89] width 75 height 75
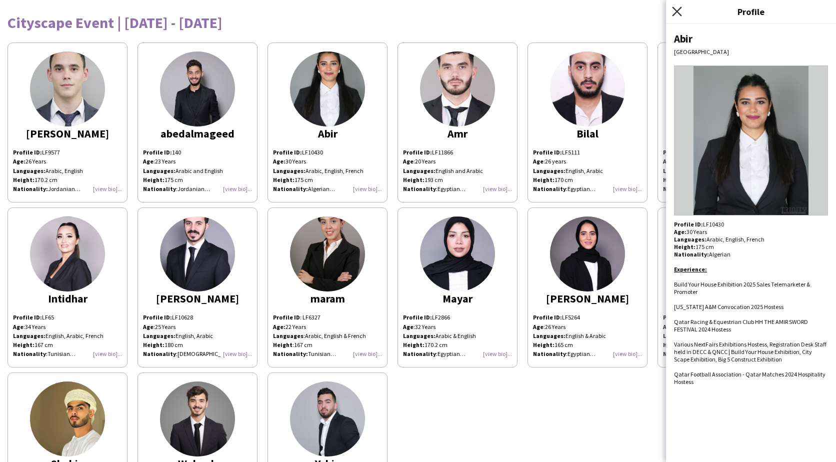
click at [676, 7] on icon "Close pop-in" at bounding box center [677, 12] width 10 height 10
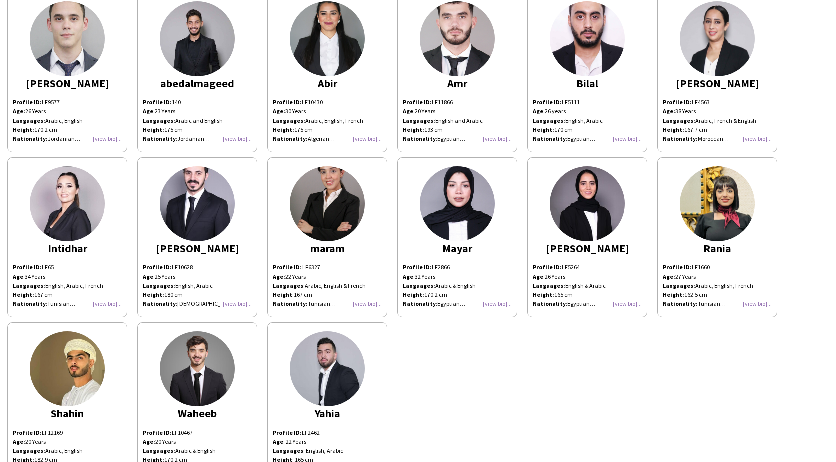
scroll to position [100, 0]
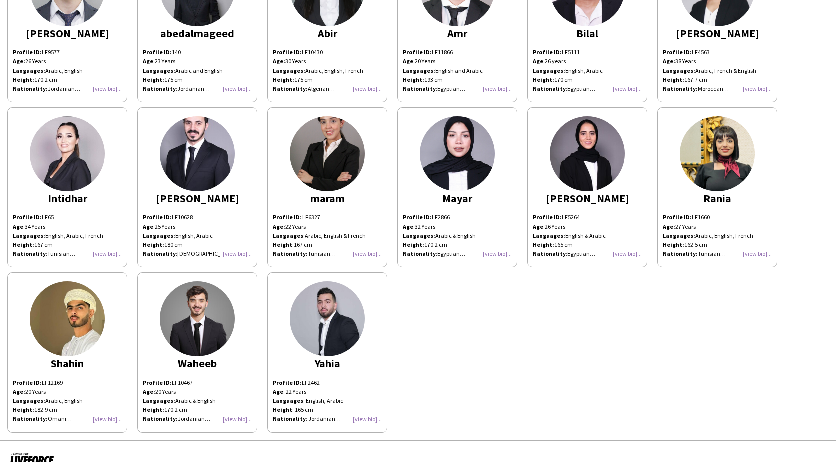
click at [215, 329] on img at bounding box center [197, 319] width 75 height 75
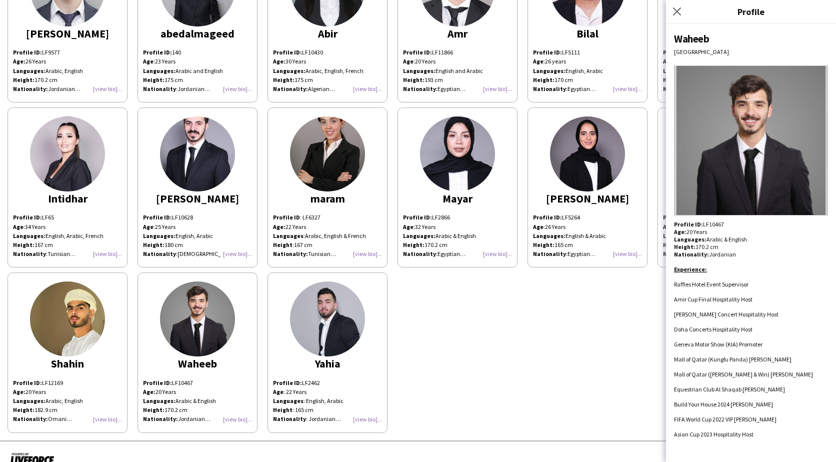
click at [804, 139] on img at bounding box center [751, 141] width 154 height 150
click at [681, 13] on icon "Close pop-in" at bounding box center [677, 12] width 10 height 10
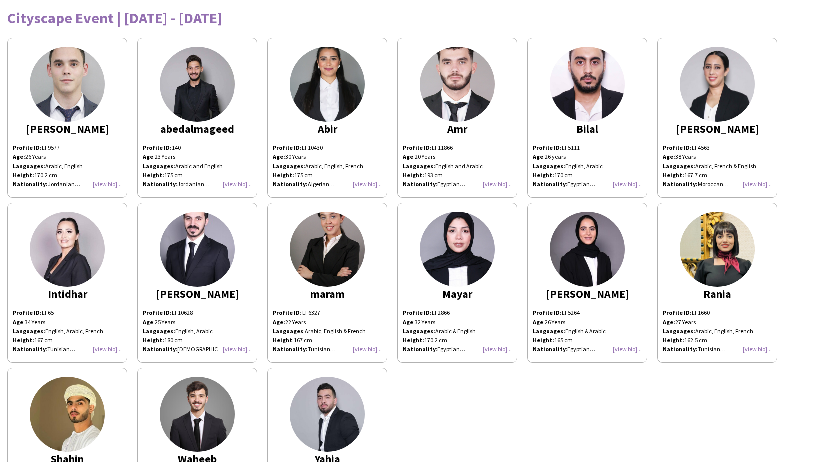
scroll to position [0, 0]
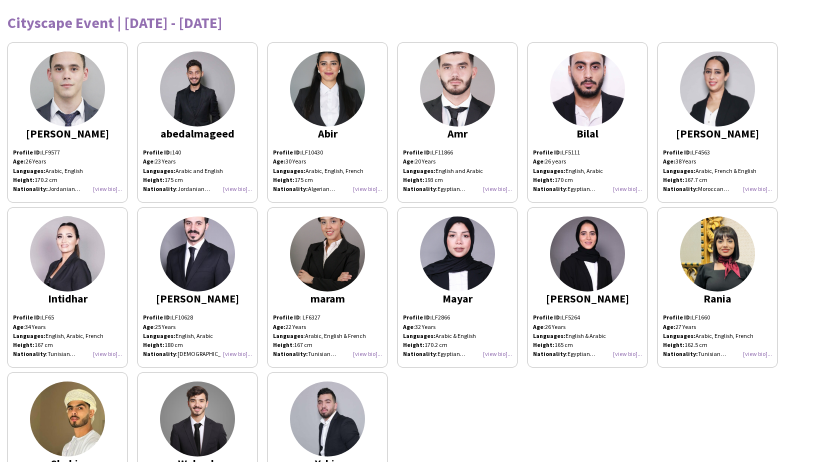
click at [196, 268] on img at bounding box center [197, 254] width 75 height 75
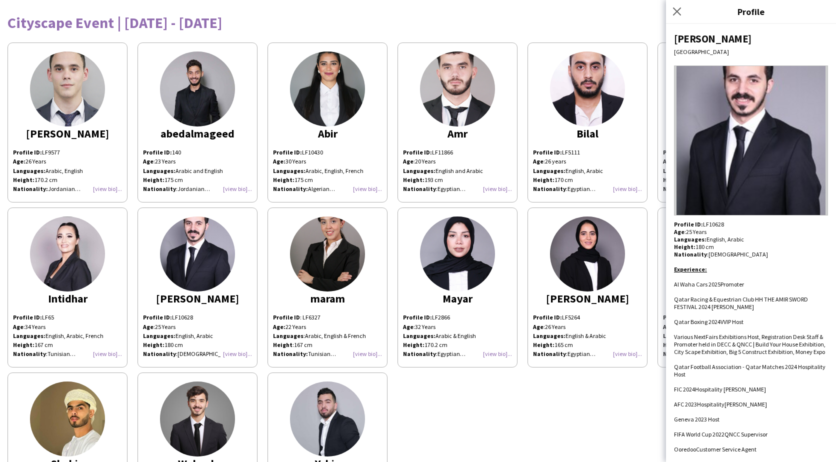
click at [686, 12] on div "Close pop-in" at bounding box center [678, 11] width 25 height 23
click at [678, 6] on app-icon "Close pop-in" at bounding box center [677, 12] width 15 height 15
